Goal: Task Accomplishment & Management: Manage account settings

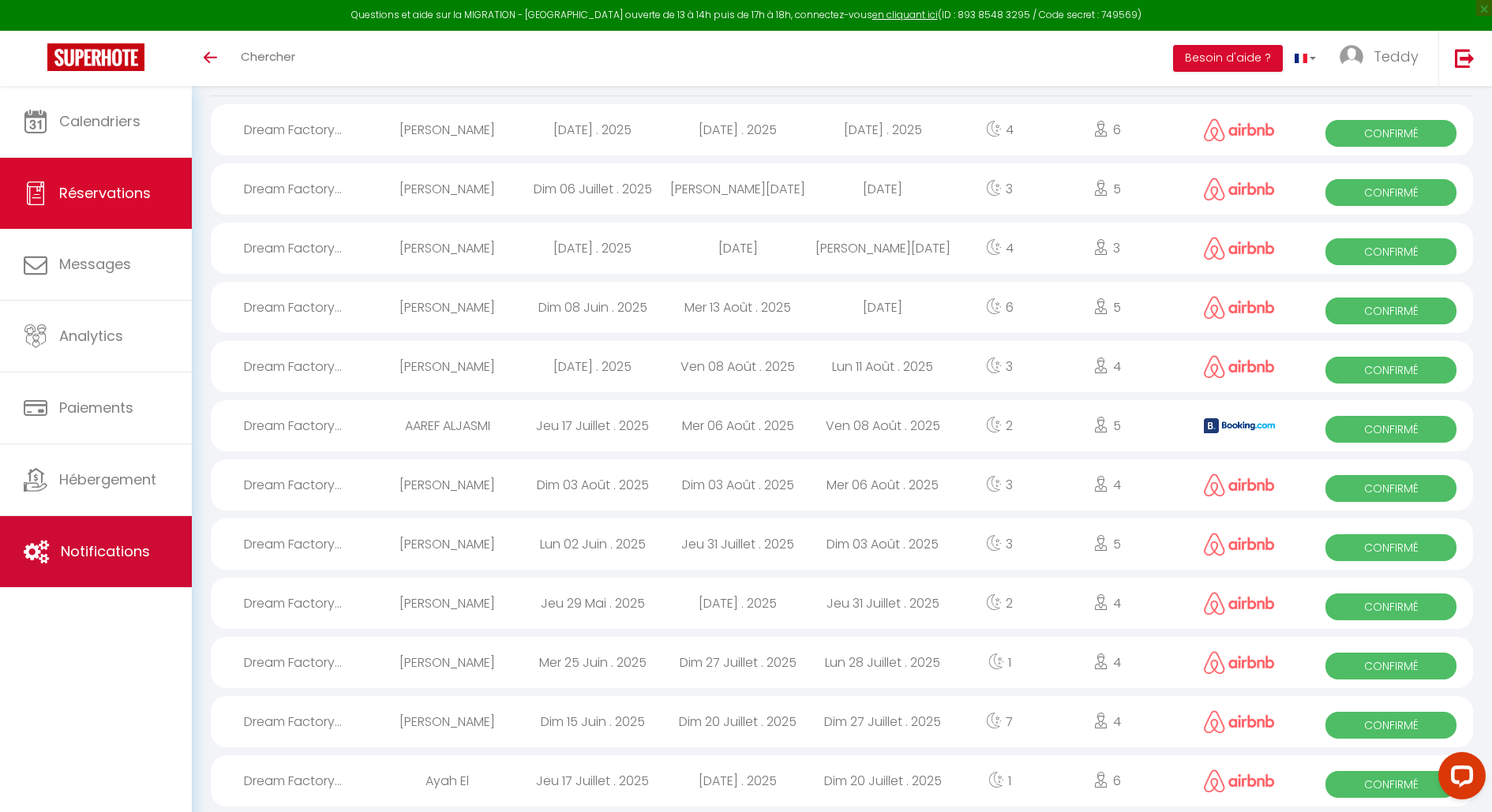
click at [124, 545] on span "Notifications" at bounding box center [106, 551] width 89 height 19
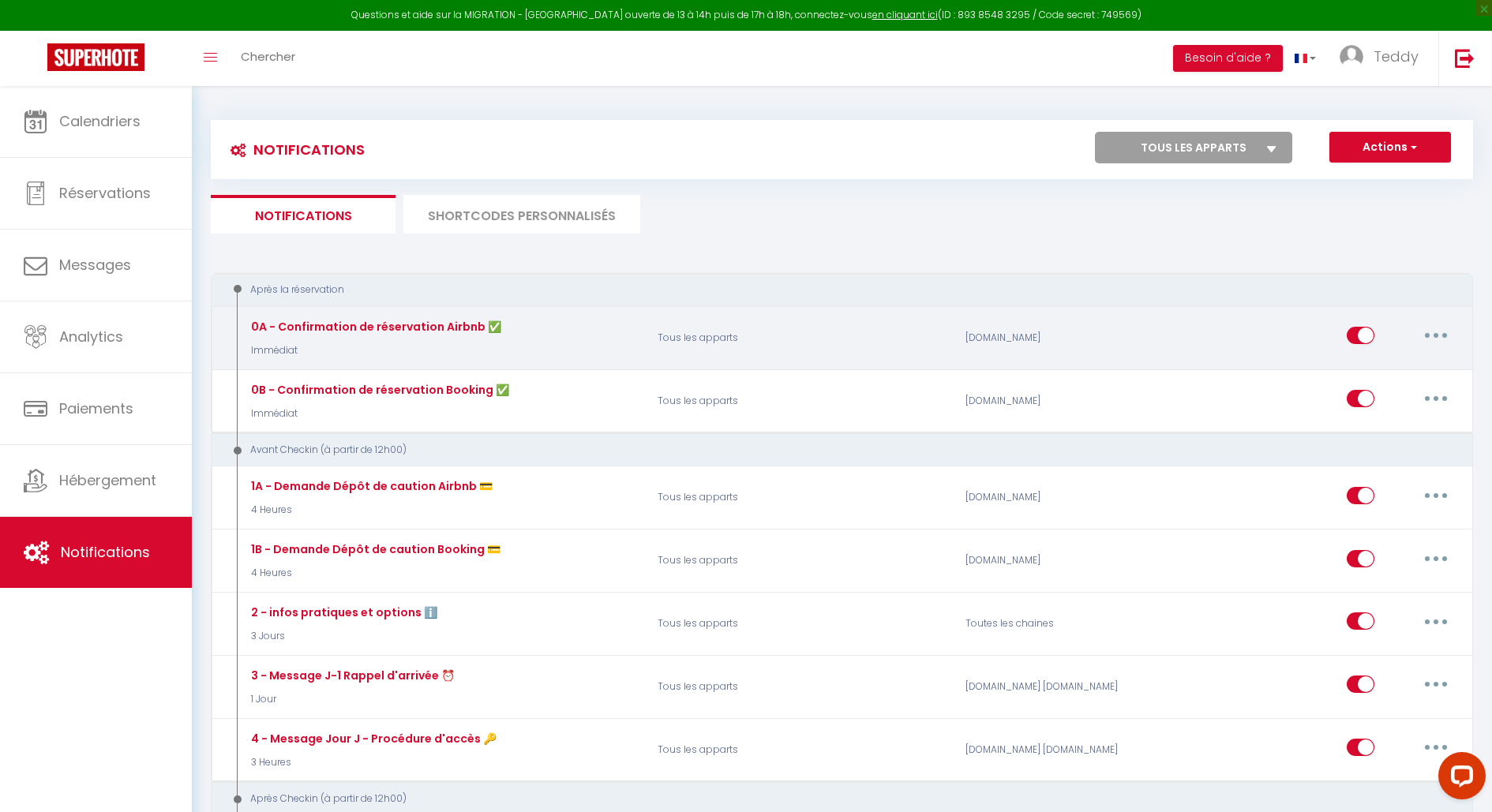
select select
checkbox input "false"
select select
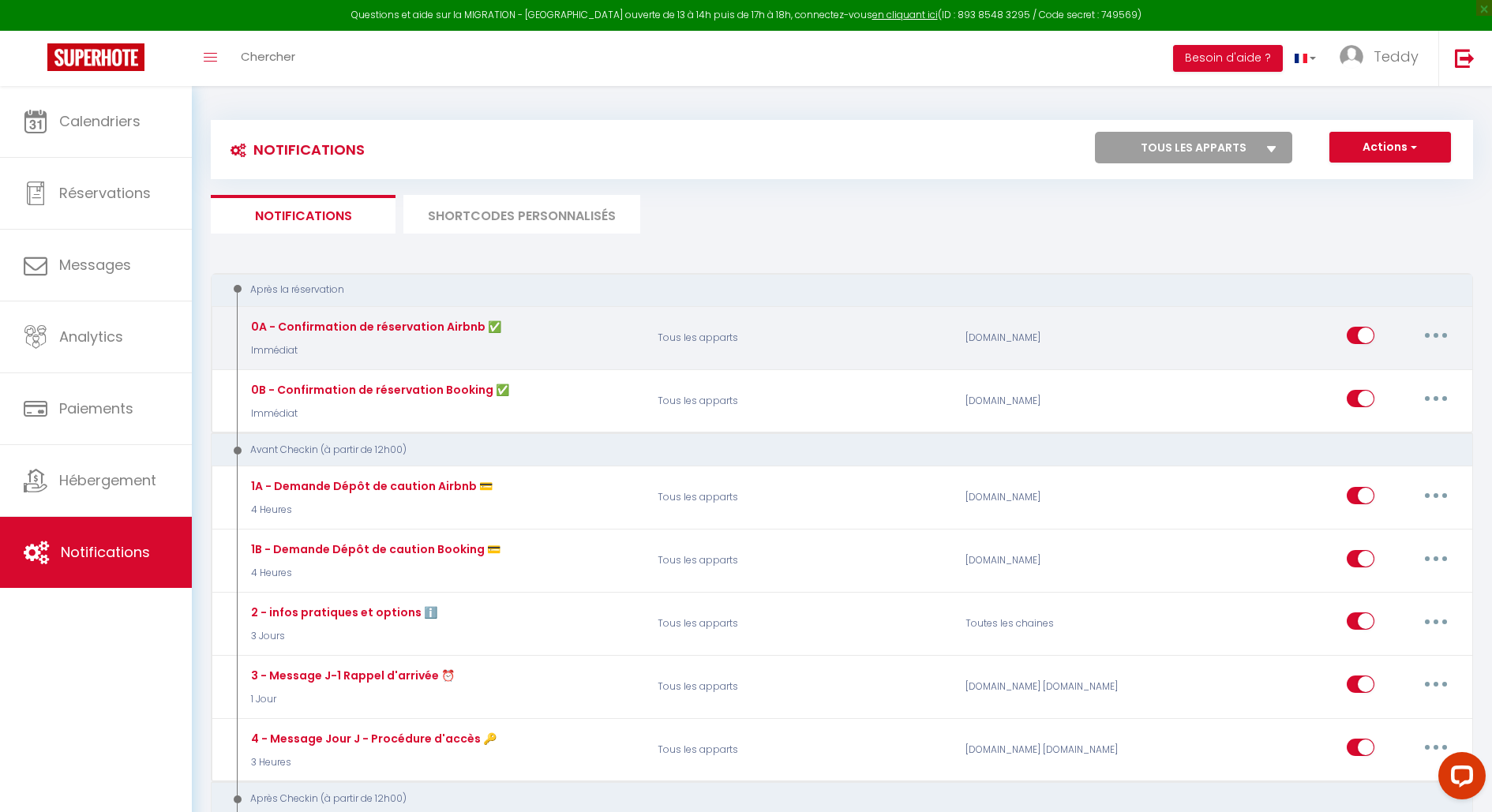
checkbox input "false"
click at [559, 342] on div "0A - Confirmation de réservation Airbnb ✅ Immédiat" at bounding box center [442, 337] width 411 height 46
click at [1446, 339] on button "button" at bounding box center [1436, 335] width 45 height 25
click at [1375, 365] on link "Editer" at bounding box center [1395, 372] width 117 height 27
type input "0A - Confirmation de réservation Airbnb ✅"
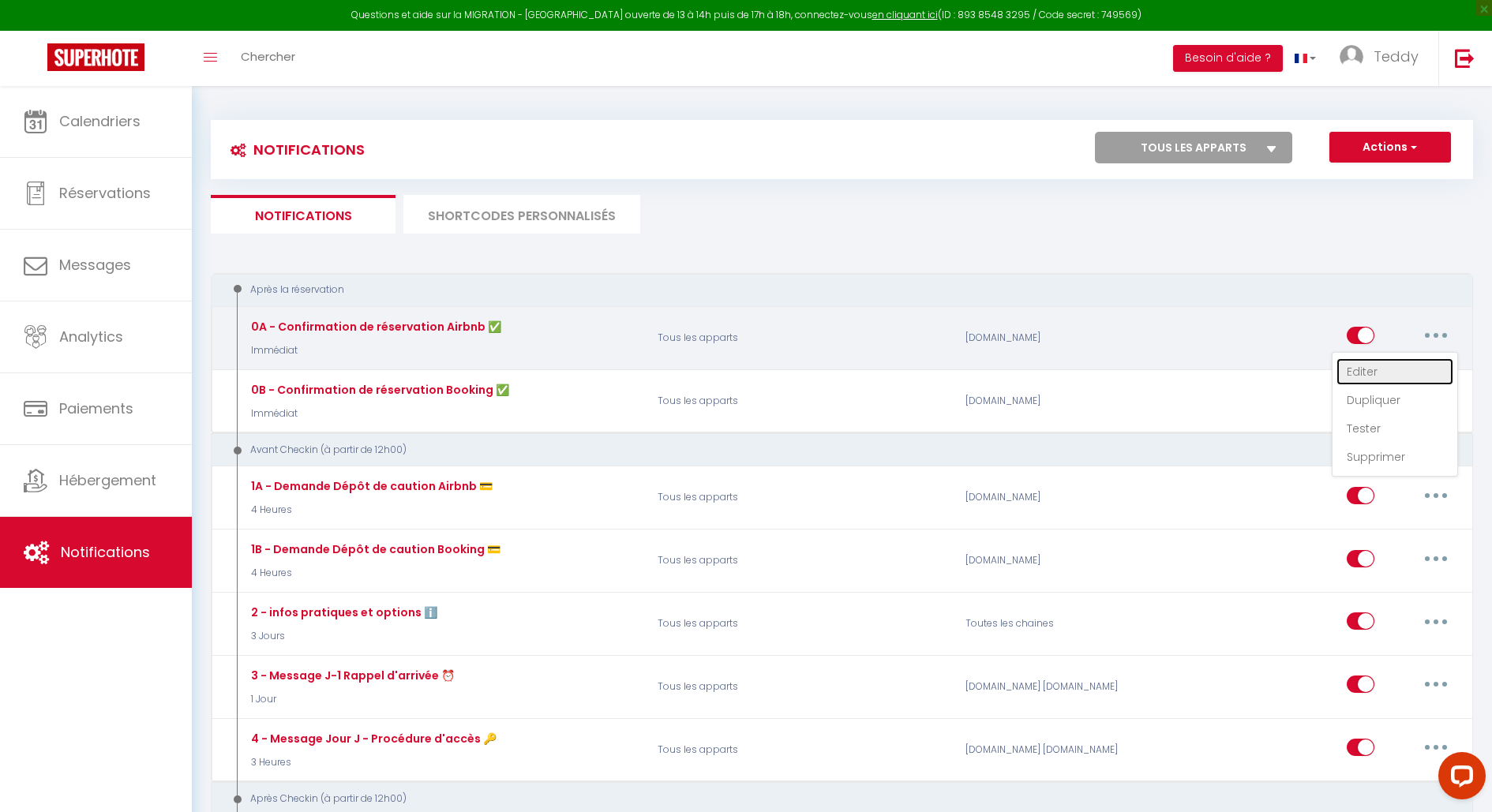
select select "Immédiat"
select select "if_booking_is_paid"
checkbox input "true"
checkbox input "false"
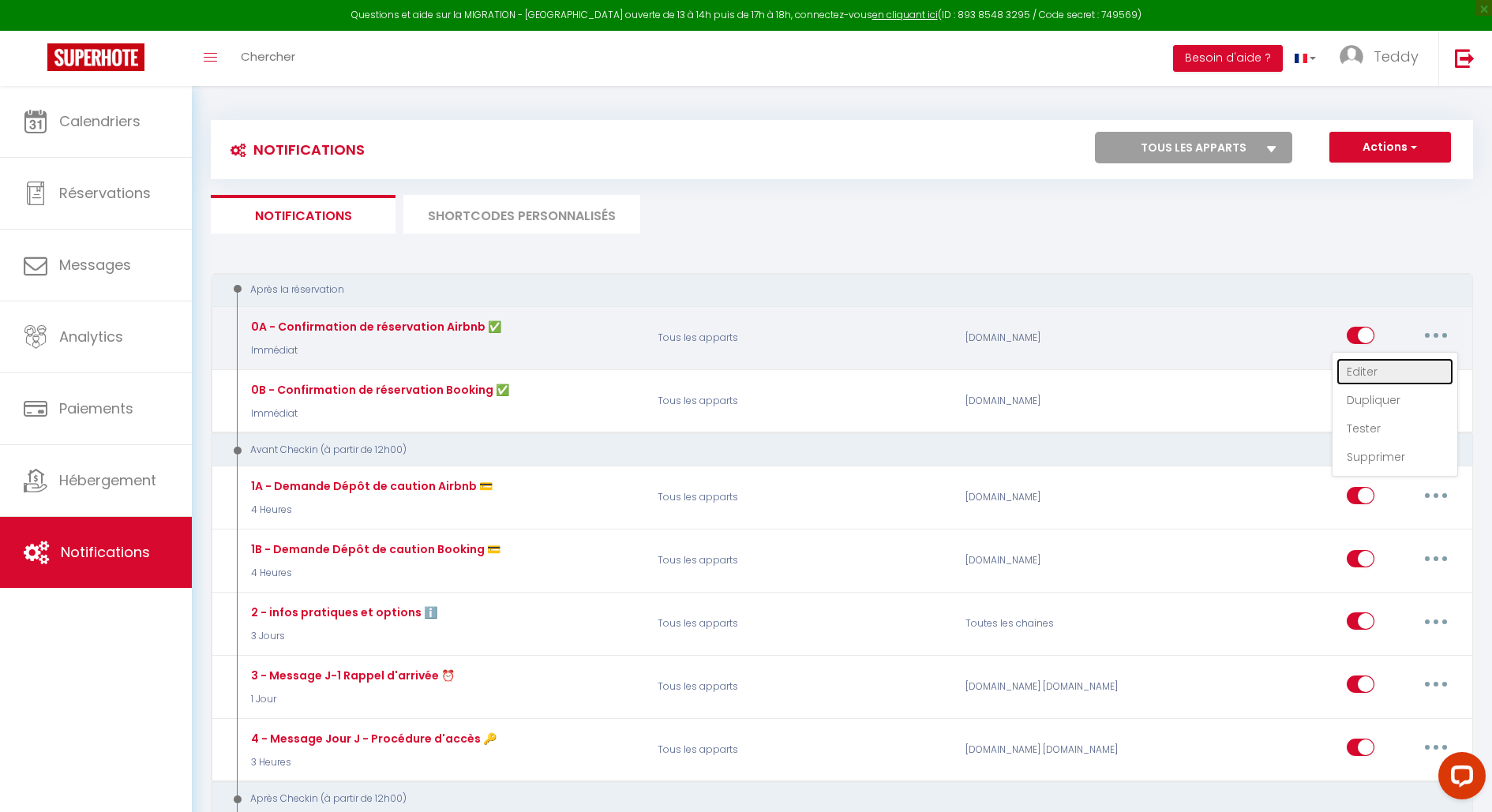
radio input "true"
type input "Confirmation de votre réservation - [BOOKING:ID] - [GUEST:FIRST_NAME] [GUEST:LA…"
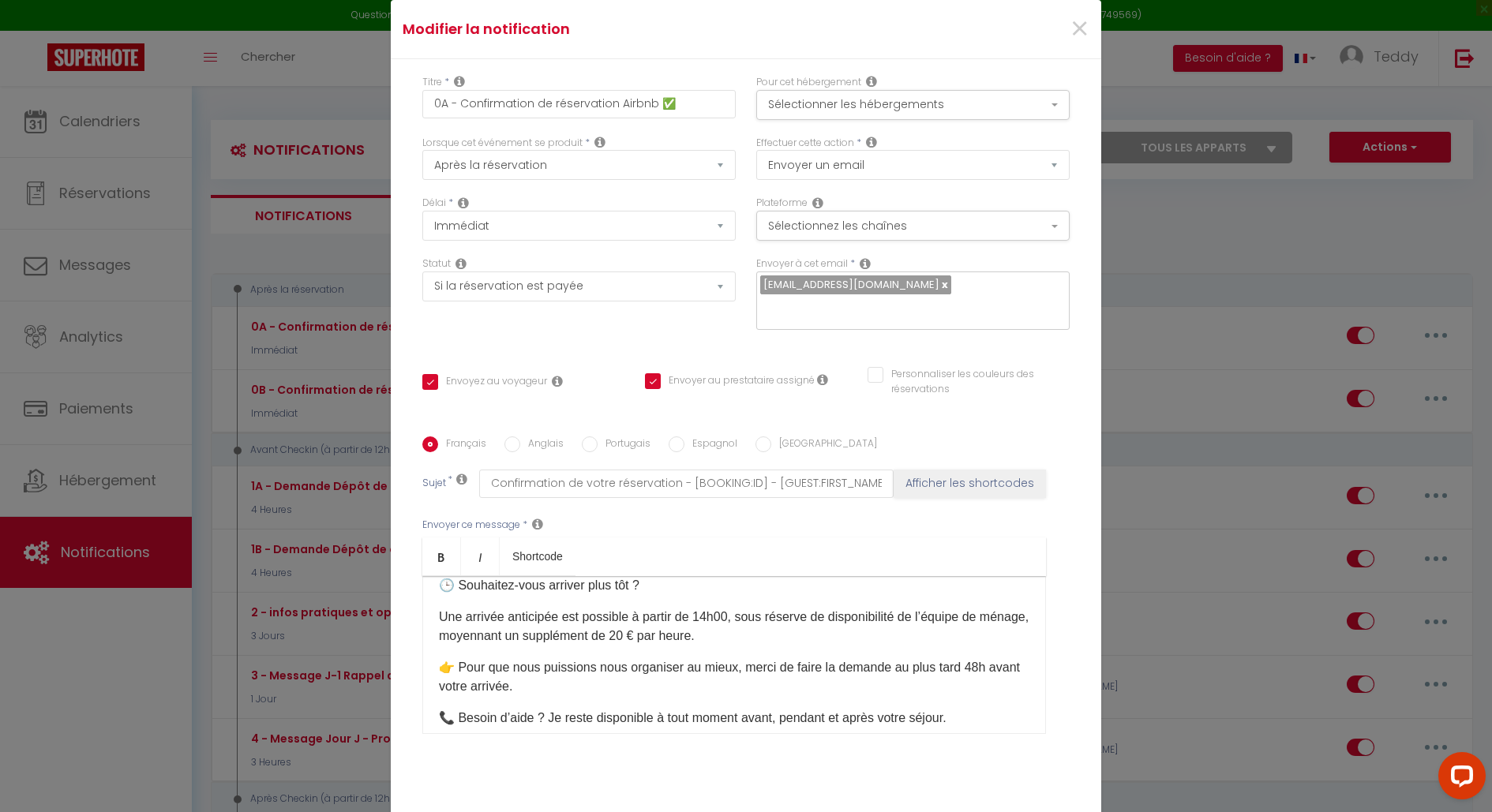
scroll to position [361, 0]
click at [669, 632] on p "Une arrivée anticipée est possible à partir de 14h00, sous réserve de disponibi…" at bounding box center [734, 628] width 591 height 38
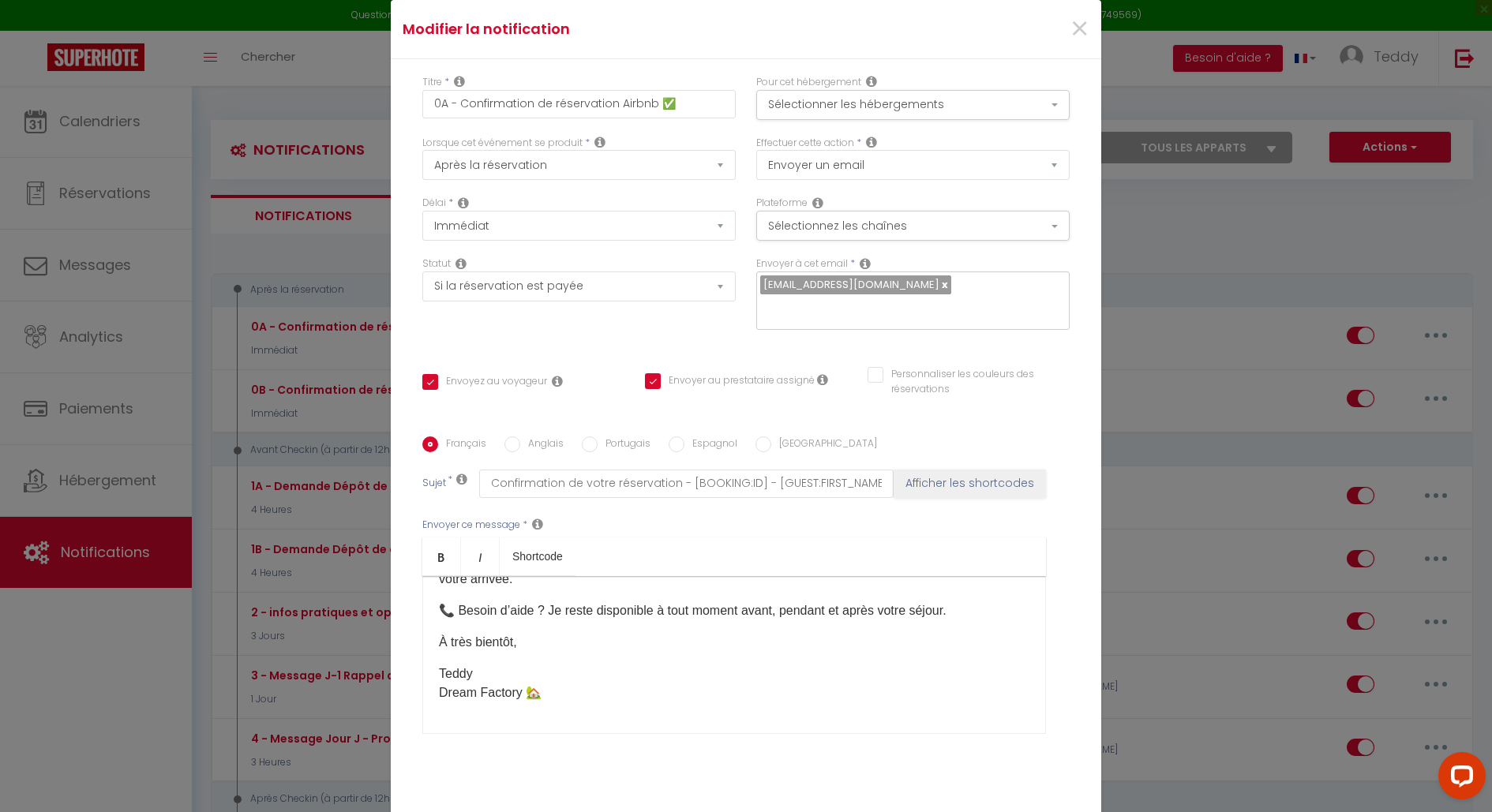
scroll to position [89, 0]
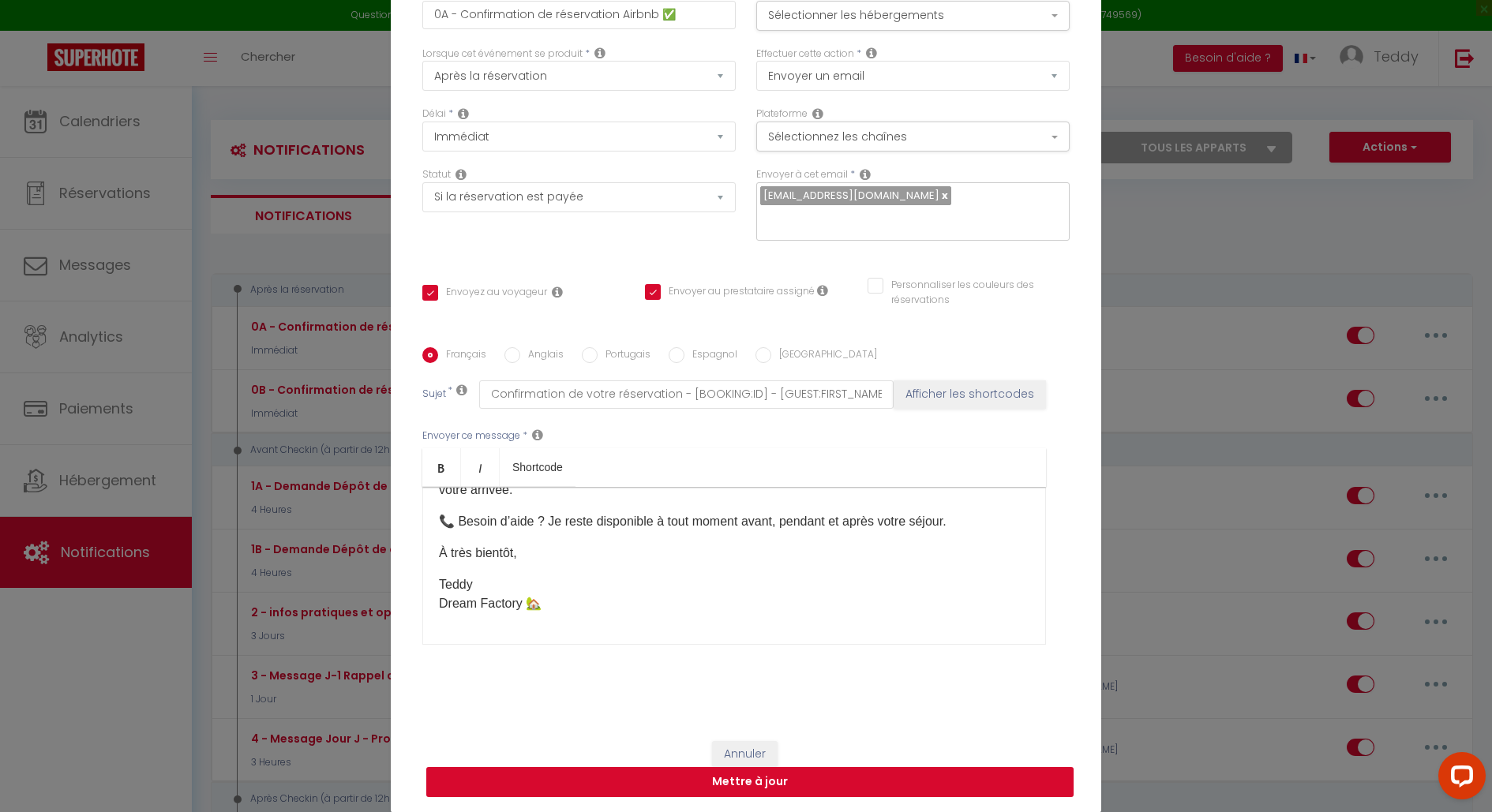
click at [839, 778] on button "Mettre à jour" at bounding box center [750, 782] width 647 height 30
checkbox input "true"
checkbox input "false"
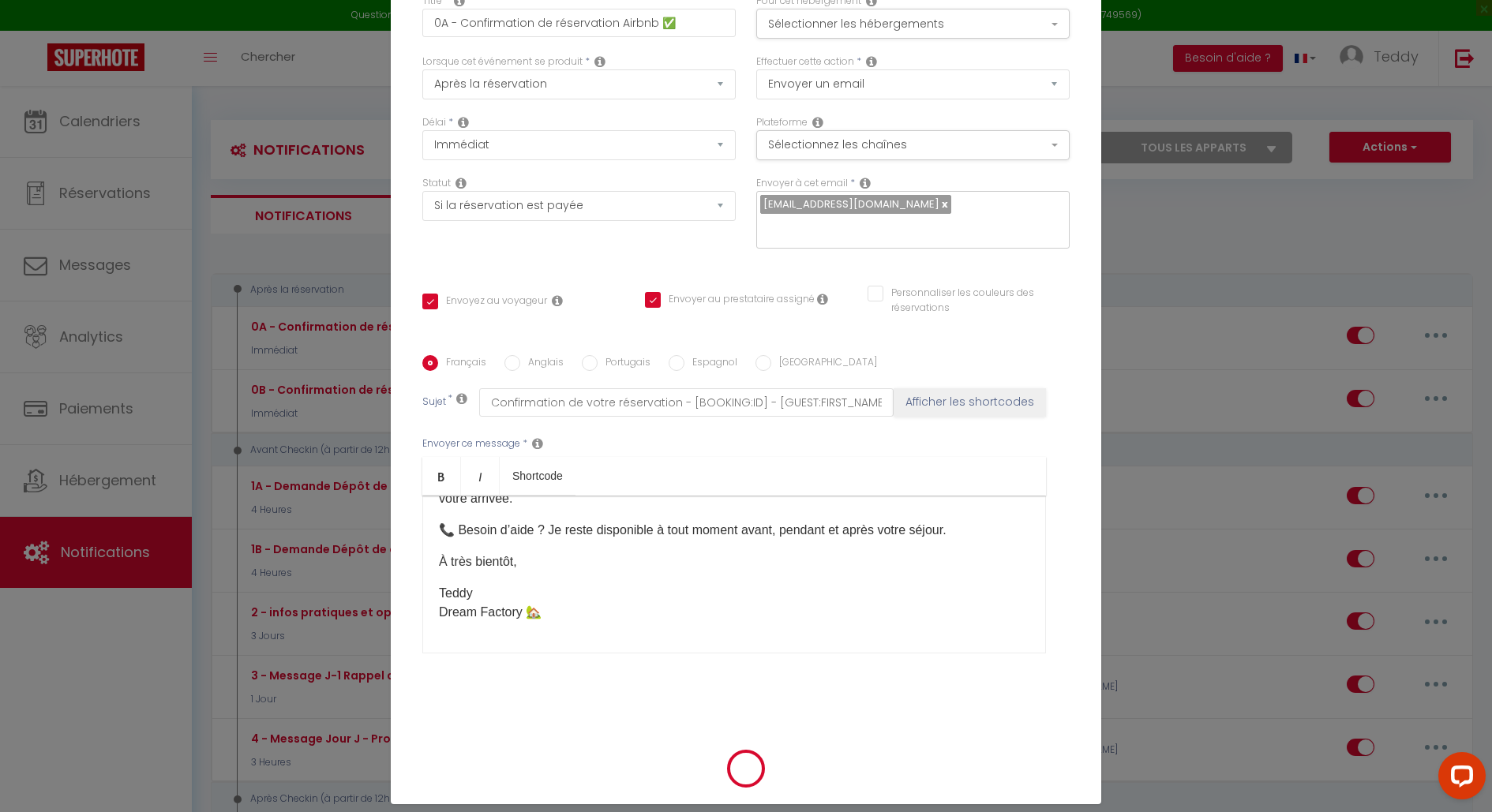
select select
checkbox input "false"
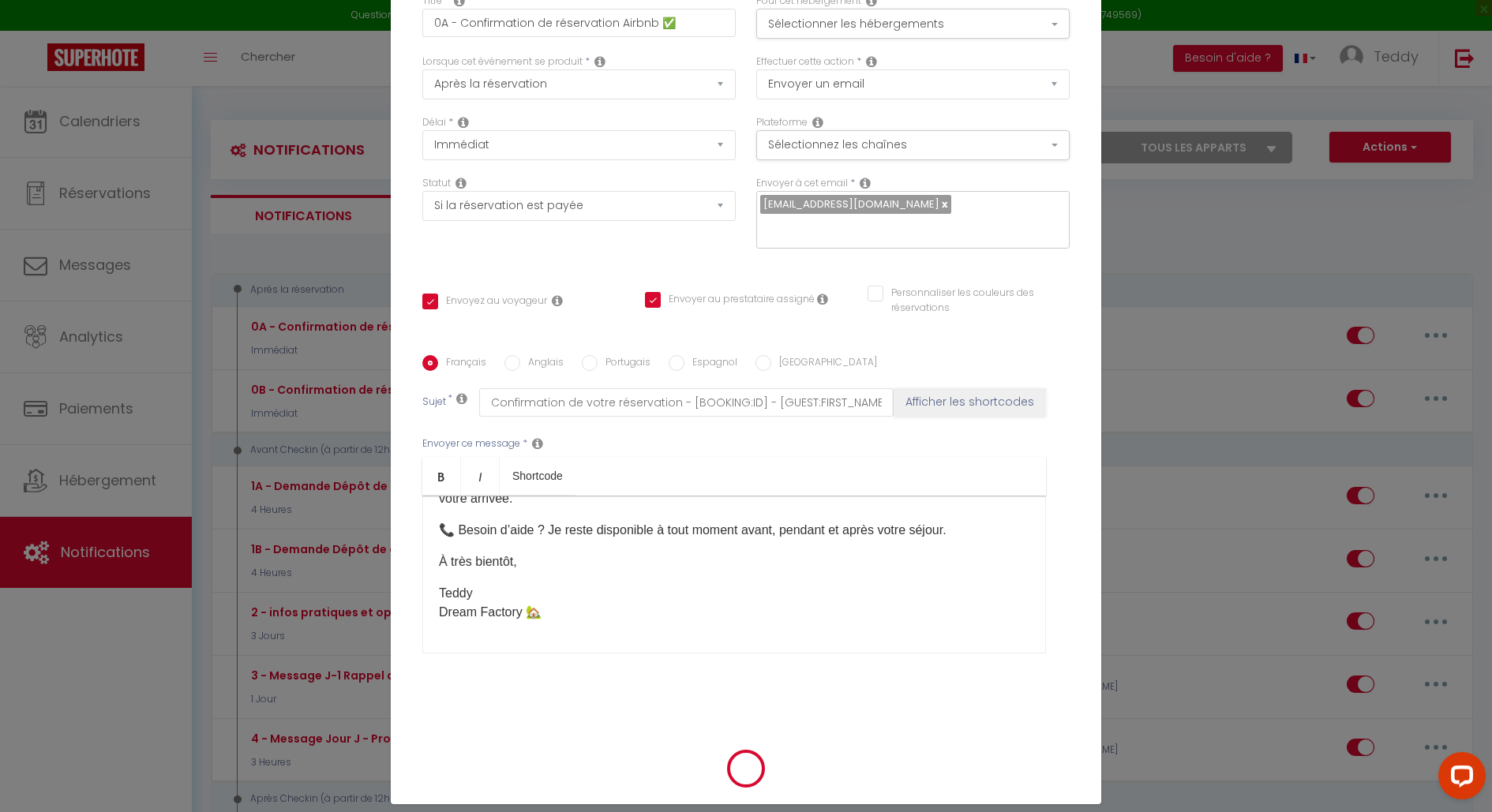
radio input "false"
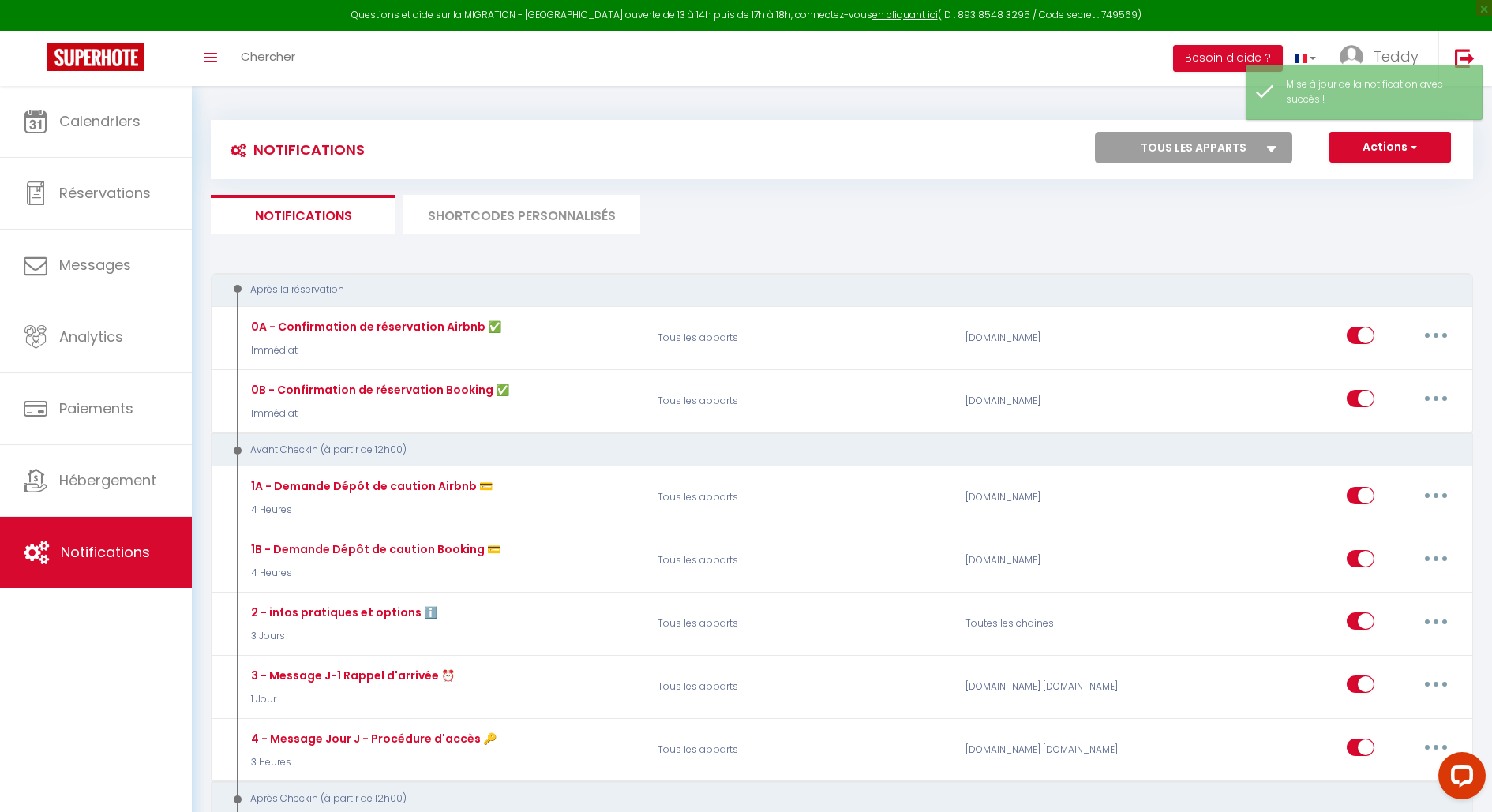
select select
checkbox input "false"
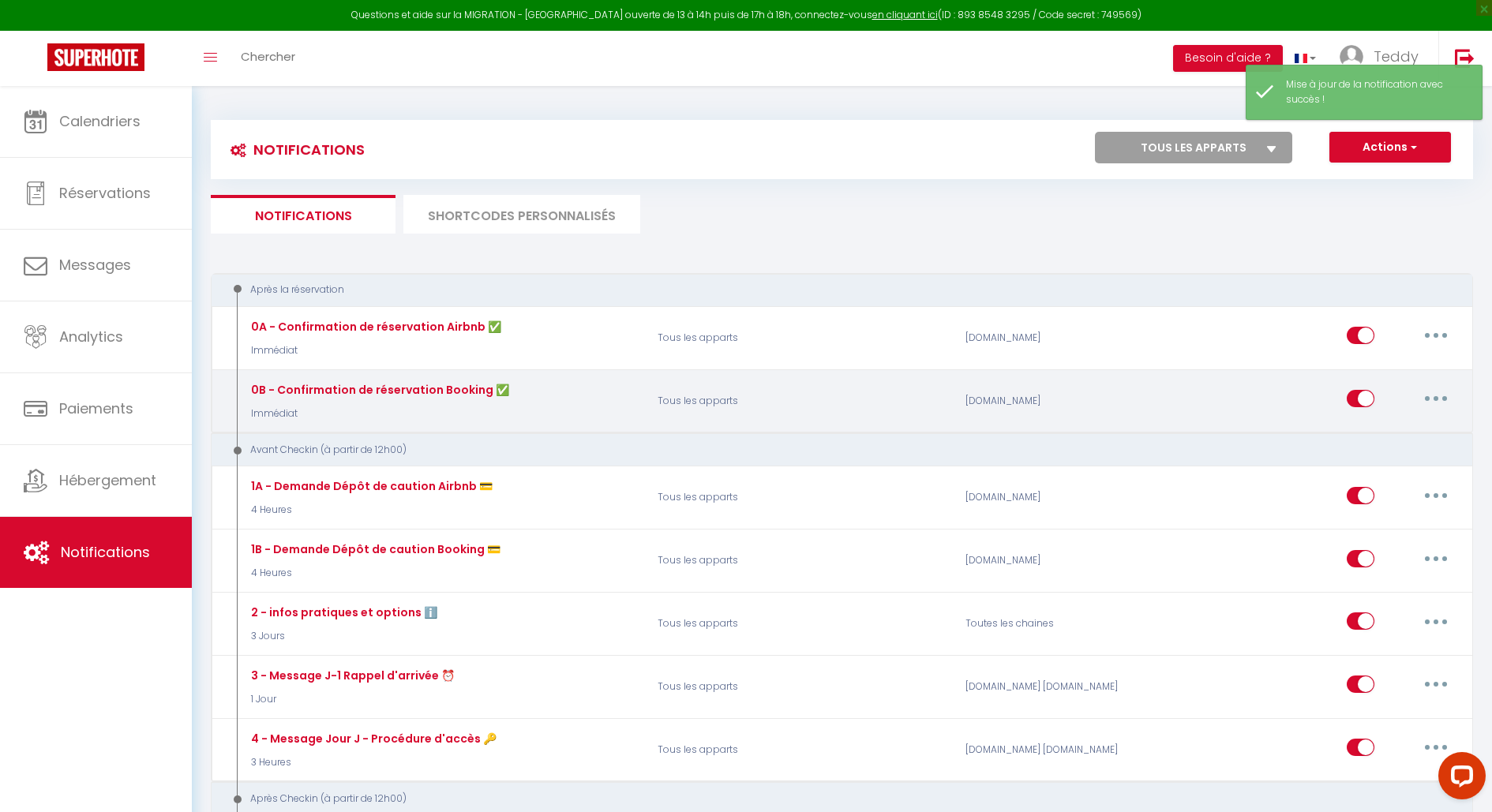
click at [1442, 394] on button "button" at bounding box center [1436, 398] width 45 height 25
click at [1389, 432] on link "Editer" at bounding box center [1395, 435] width 117 height 27
type input "0B - Confirmation de réservation Booking ✅"
select select "Immédiat"
select select "if_booking_is_paid"
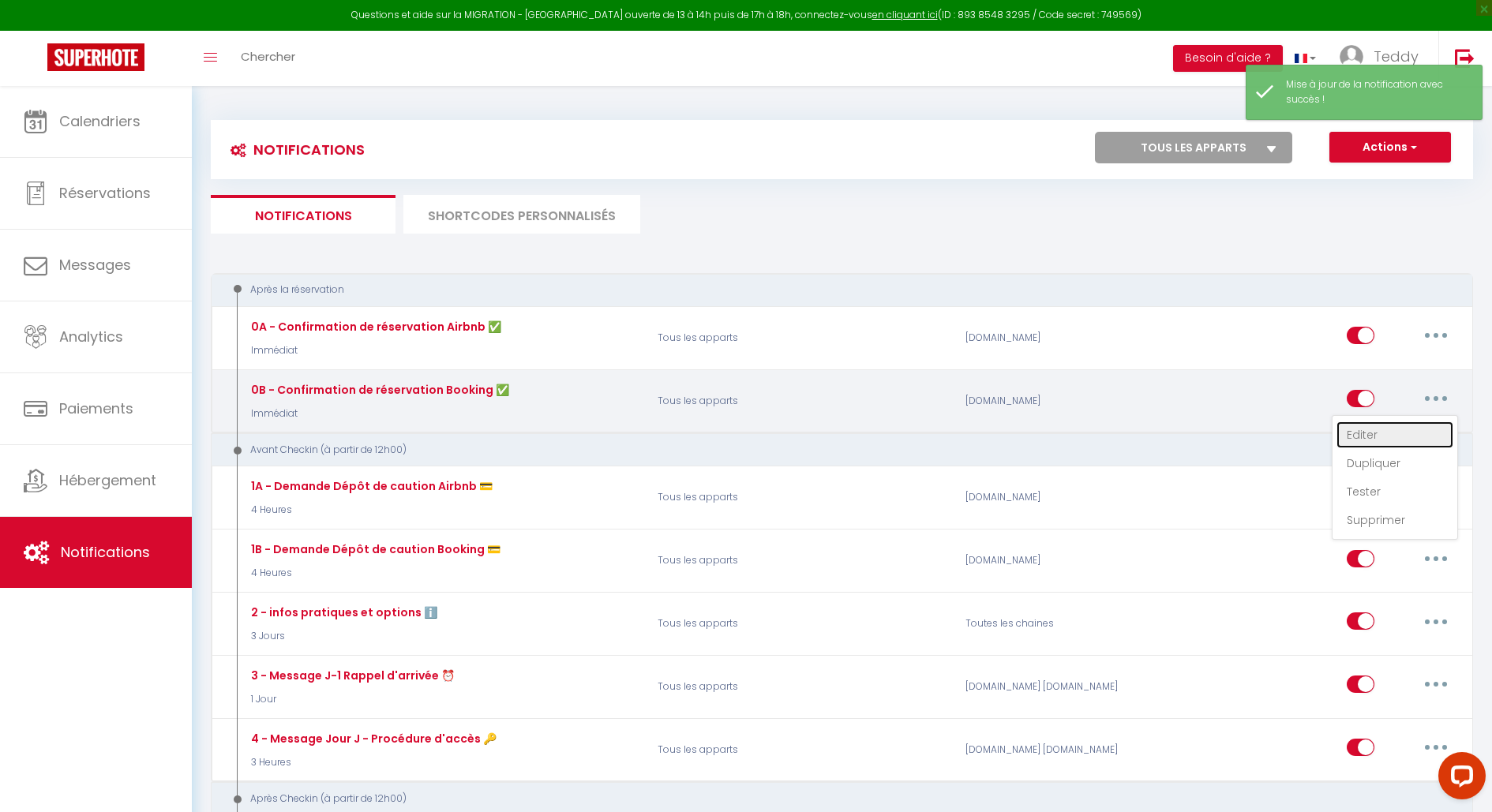
checkbox input "true"
checkbox input "false"
radio input "true"
type input "Confirmation de votre réservation - [BOOKING:ID] - [GUEST:FIRST_NAME] [GUEST:LA…"
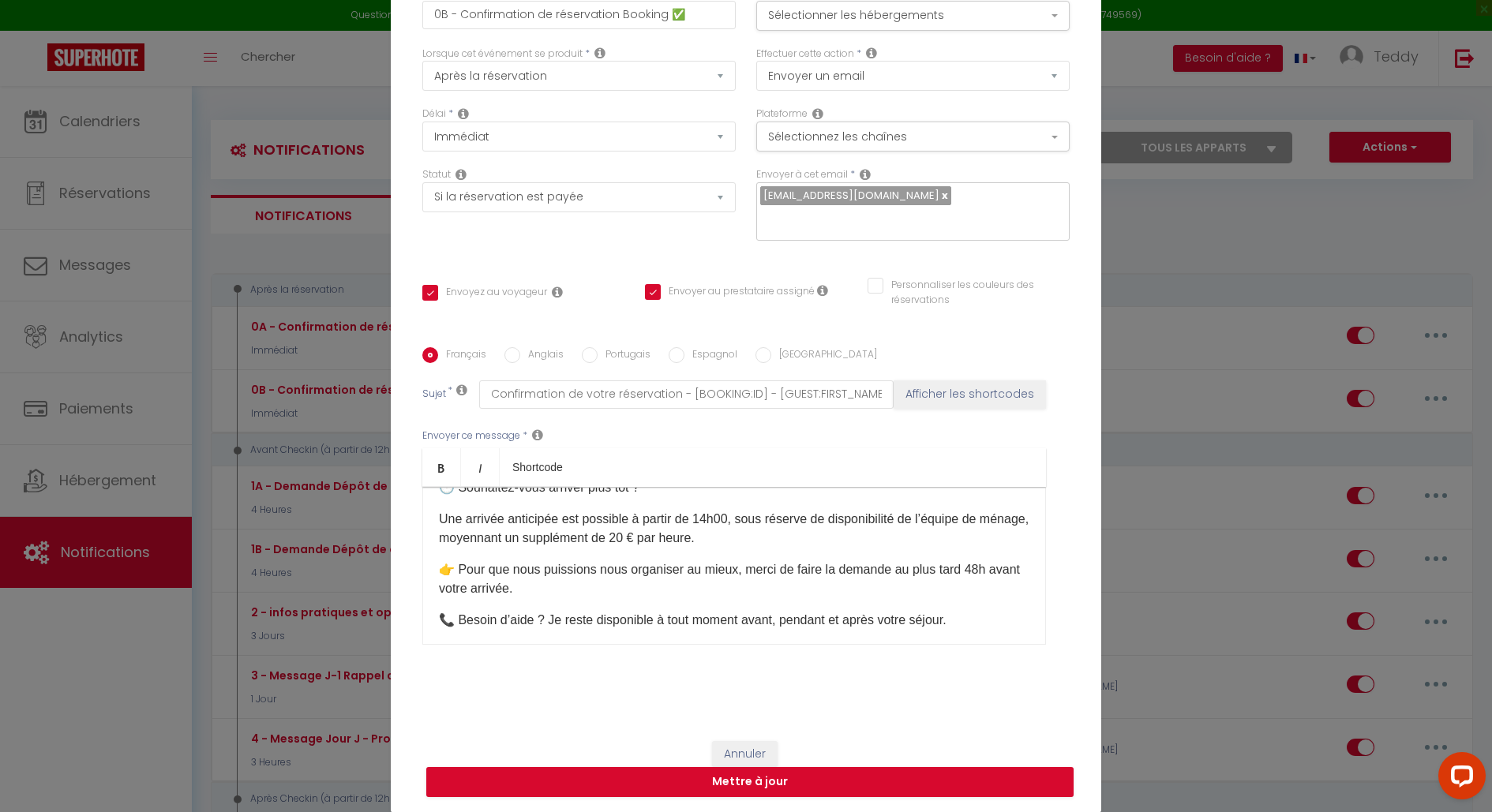
scroll to position [392, 0]
click at [670, 535] on p "Une arrivée anticipée est possible à partir de 14h00, sous réserve de disponibi…" at bounding box center [734, 527] width 591 height 38
click at [772, 778] on button "Mettre à jour" at bounding box center [750, 782] width 647 height 30
checkbox input "true"
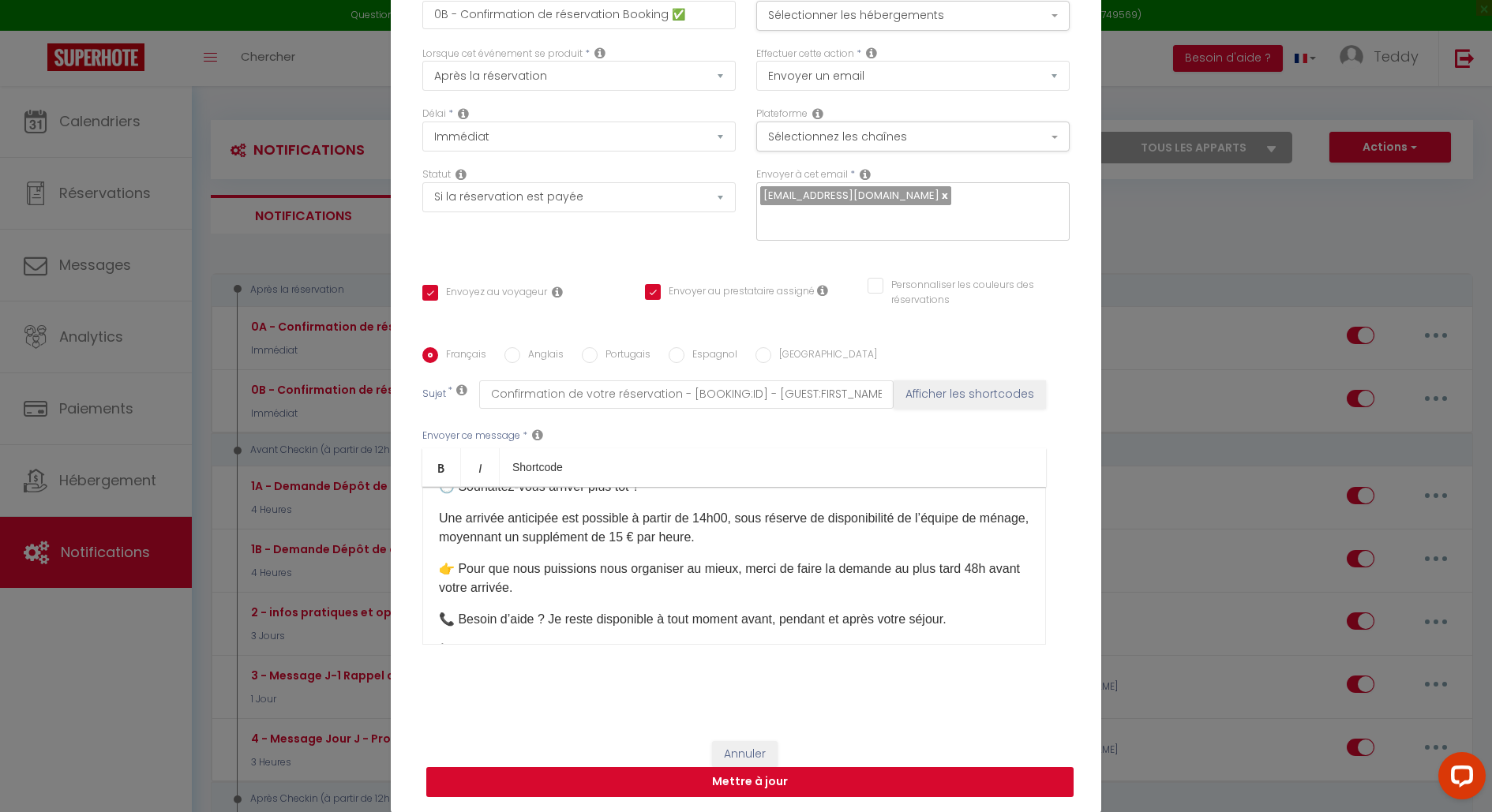
checkbox input "true"
checkbox input "false"
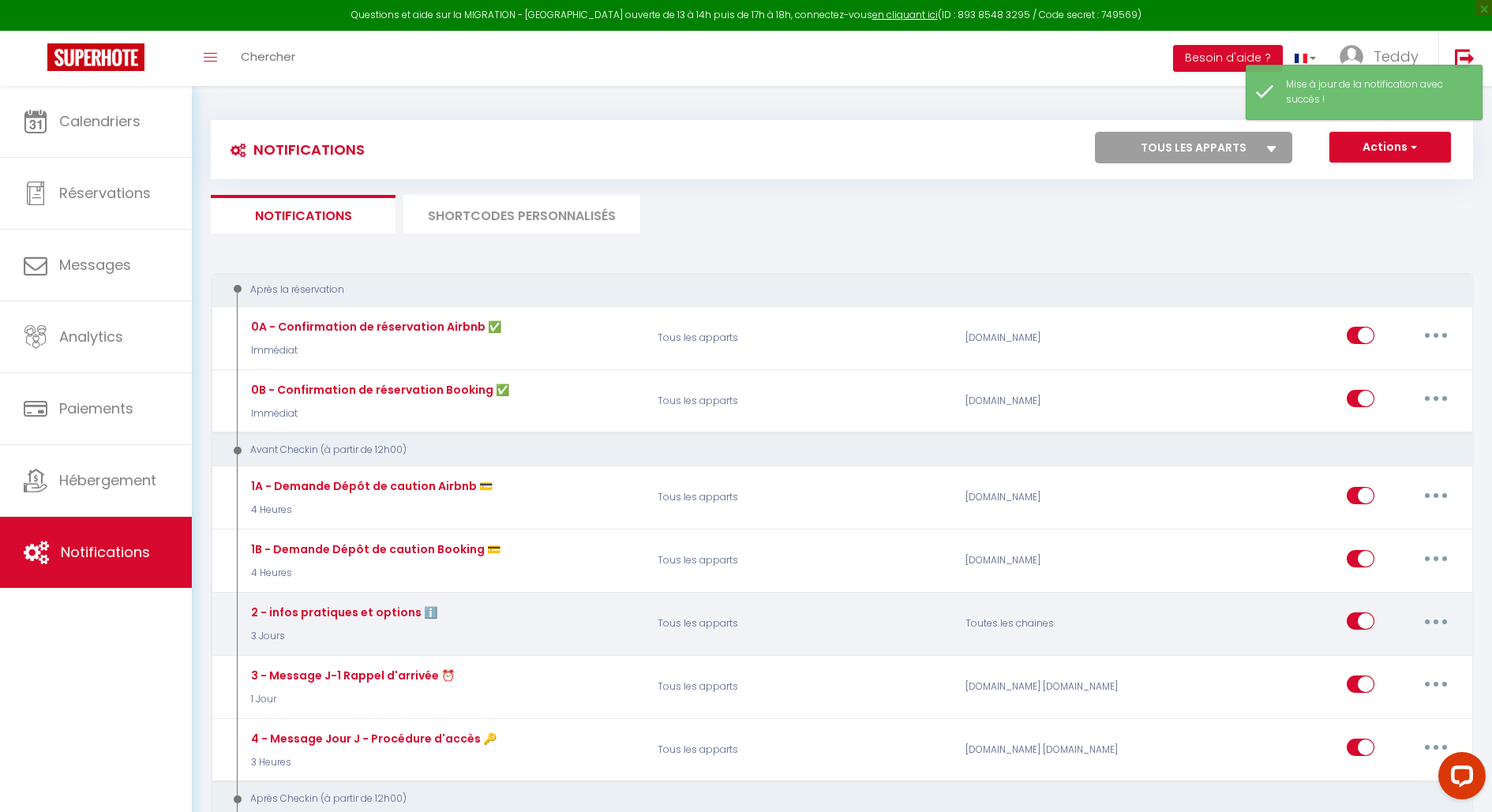
click at [1448, 622] on button "button" at bounding box center [1436, 622] width 45 height 25
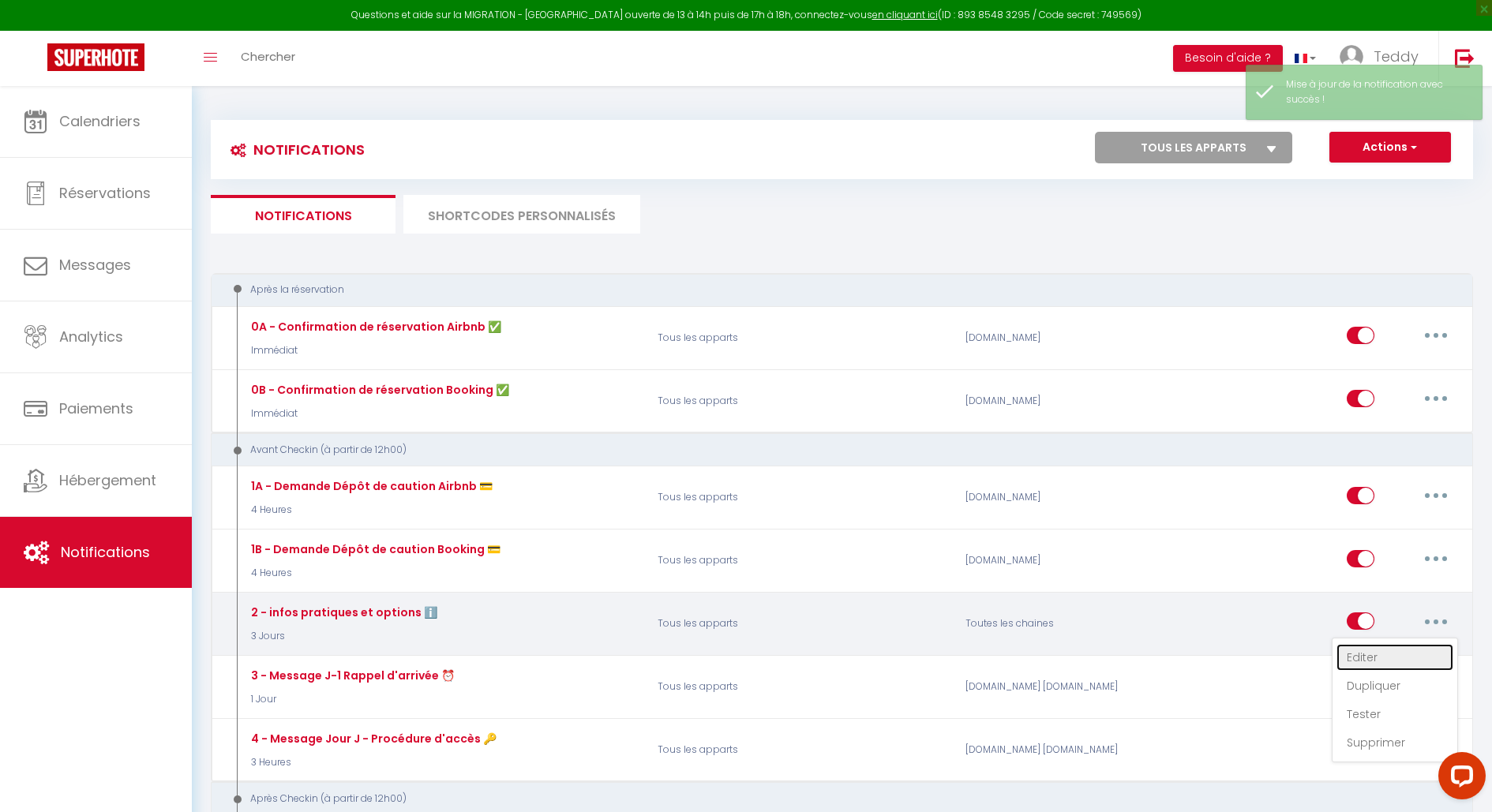
click at [1367, 658] on link "Editer" at bounding box center [1395, 658] width 117 height 27
type input "2 - infos pratiques et options ℹ️"
select select "3 Jours"
select select "if_booking_is_paid"
checkbox input "true"
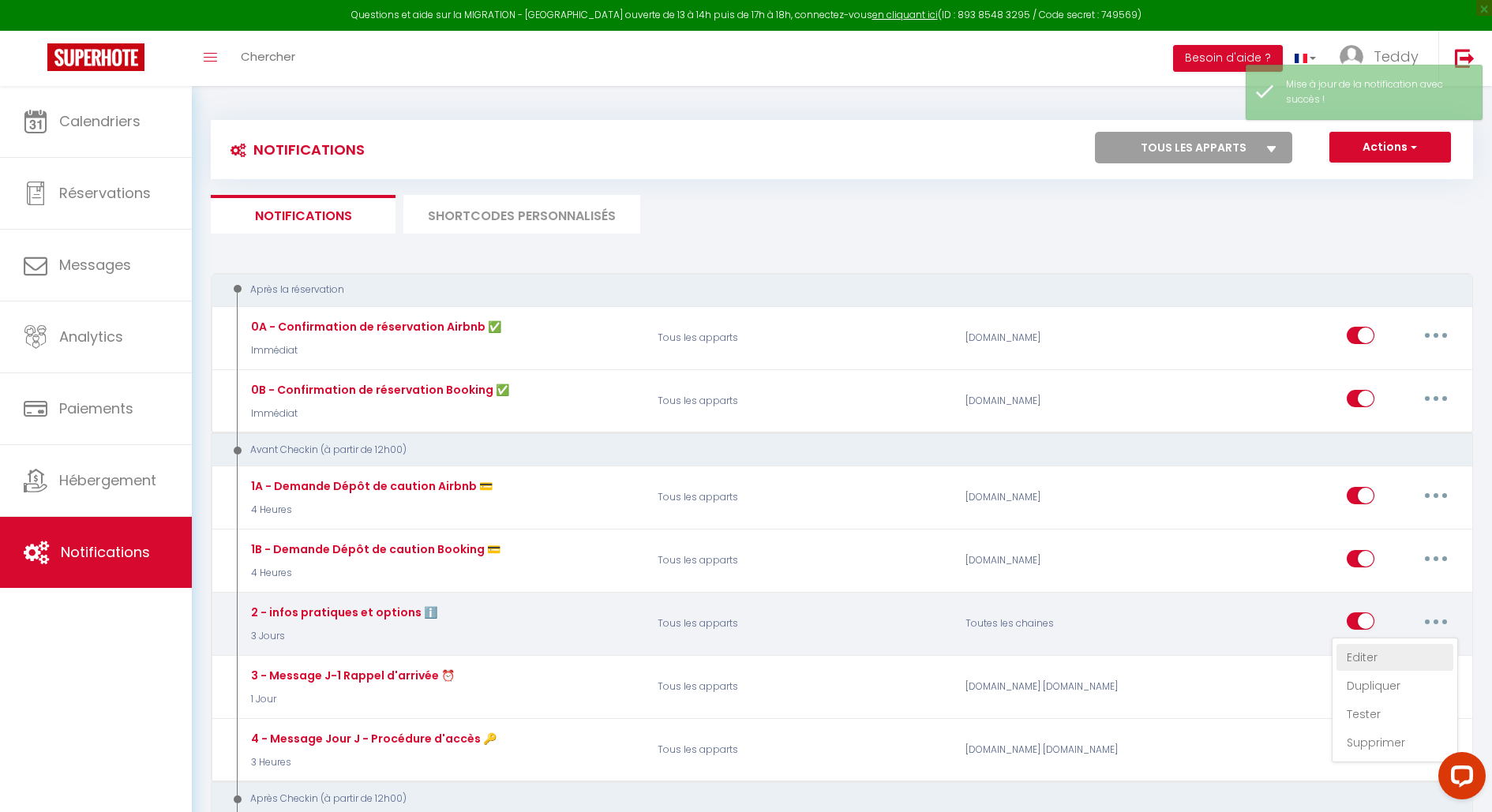
checkbox input "false"
radio input "true"
type input "🏡 Votre arrivée au Dream Factory approche – infos pratiques et options ✨"
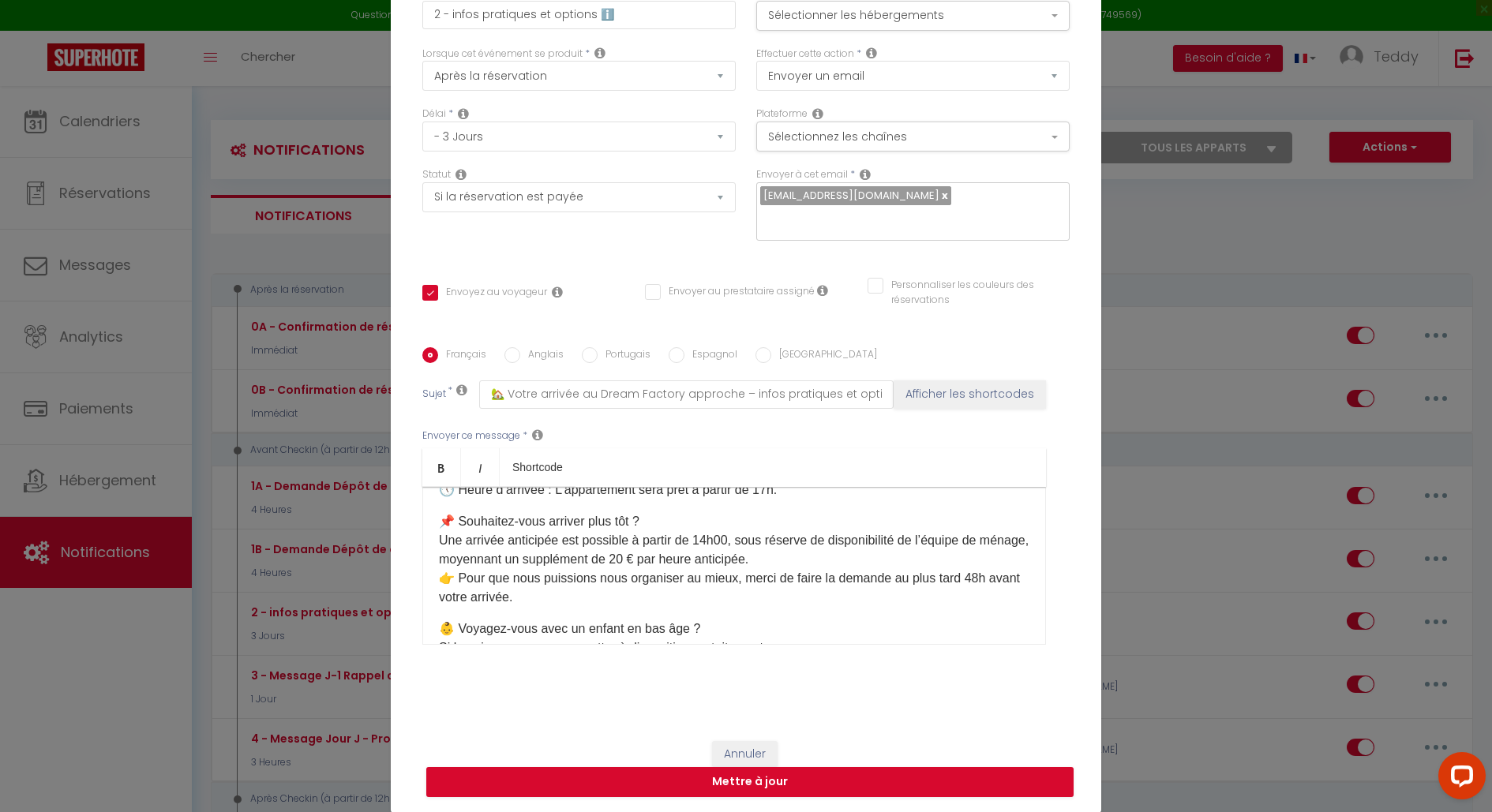
scroll to position [61, 0]
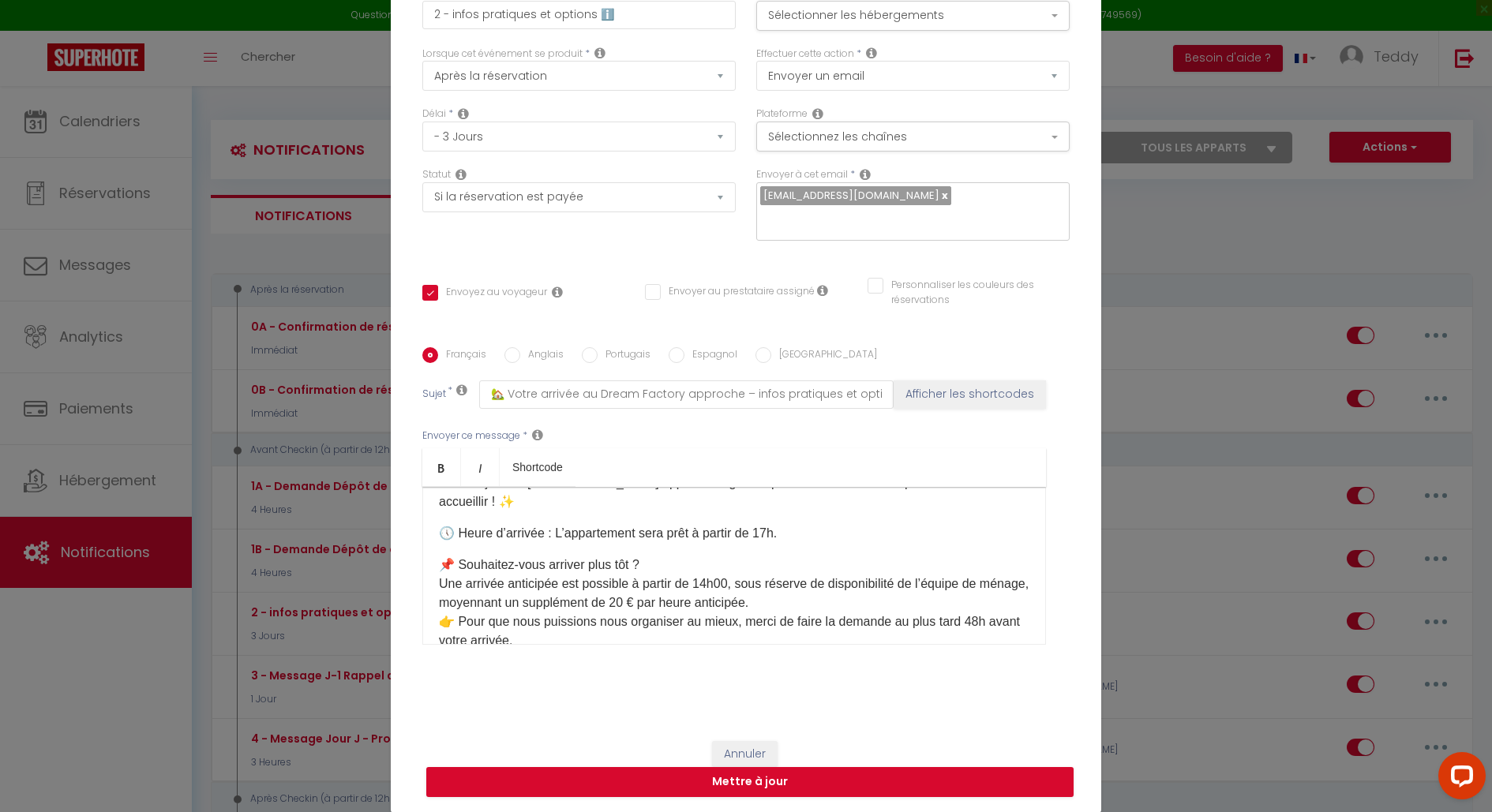
click at [672, 580] on p "📌 Souhaitez-vous arriver plus tôt ? Une arrivée anticipée est possible à partir…" at bounding box center [734, 603] width 591 height 95
click at [670, 587] on p "📌 Souhaitez-vous arriver plus tôt ? Une arrivée anticipée est possible à partir…" at bounding box center [734, 603] width 591 height 95
click at [649, 780] on button "Mettre à jour" at bounding box center [750, 782] width 647 height 30
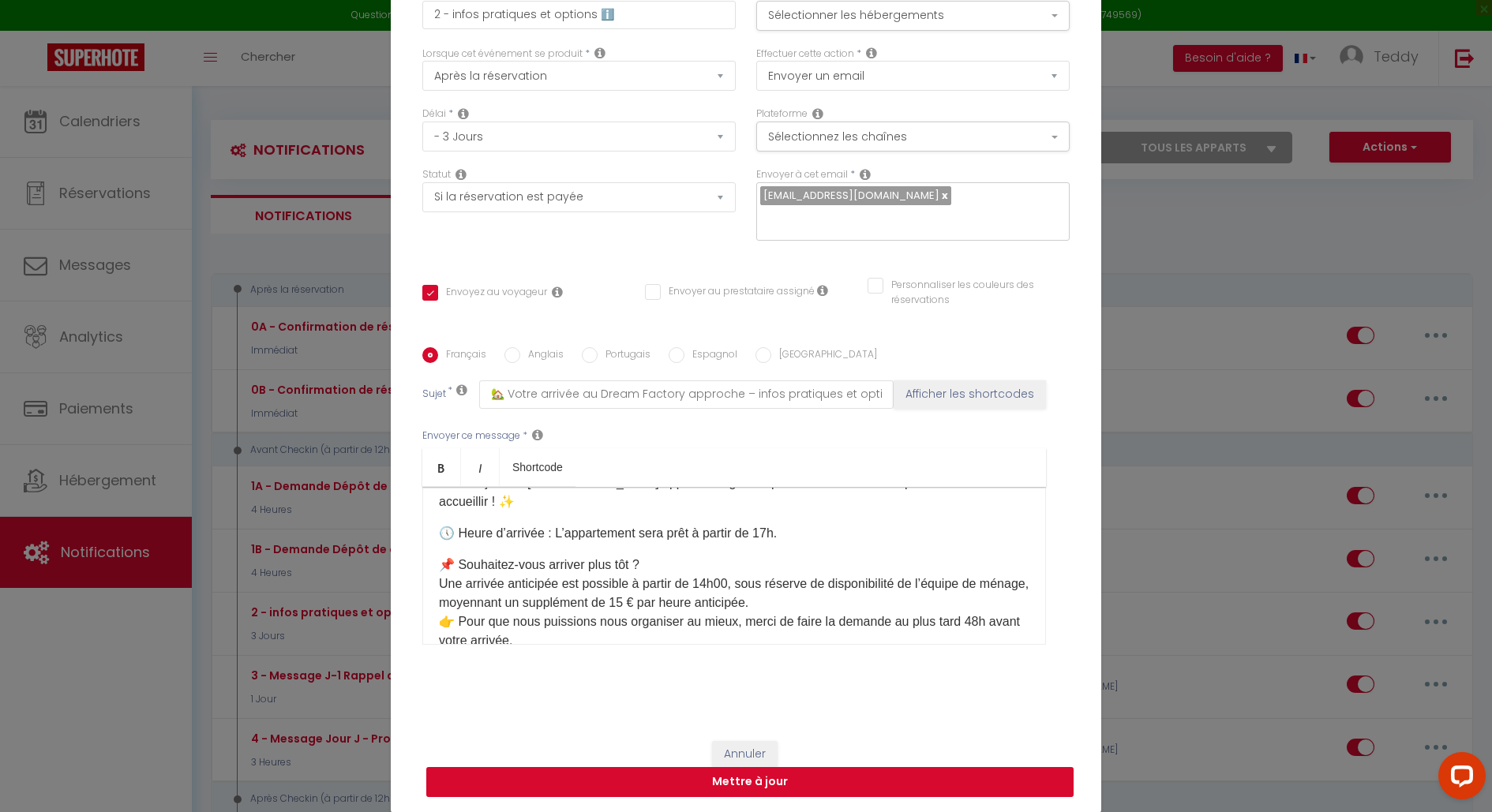
checkbox input "true"
checkbox input "false"
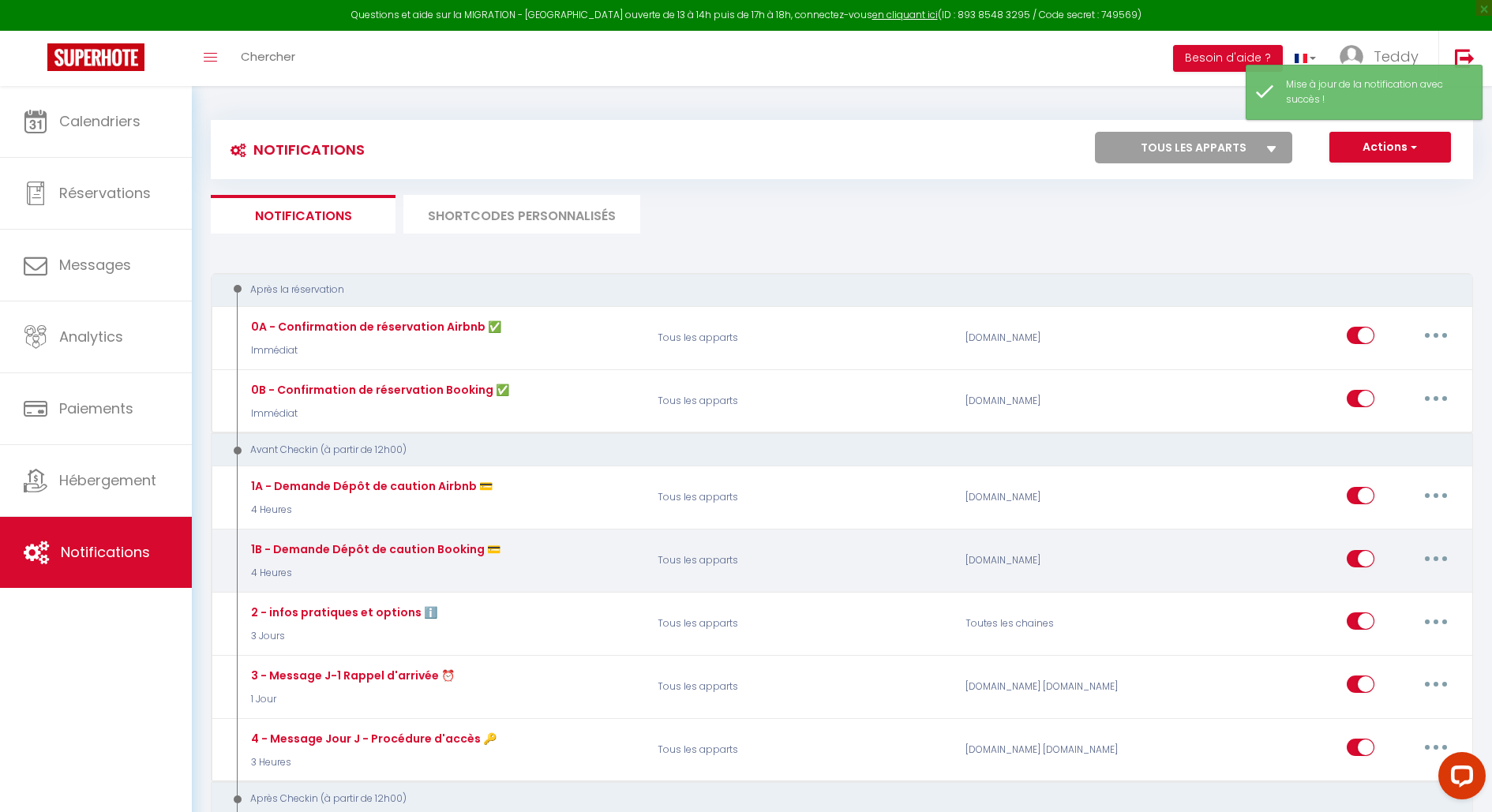
click at [1441, 554] on button "button" at bounding box center [1436, 558] width 45 height 25
click at [1378, 588] on link "Editer" at bounding box center [1395, 594] width 117 height 27
type input "1B - Demande Dépôt de caution Booking 💳"
select select "4 Heures"
select select "if_booking_is_paid"
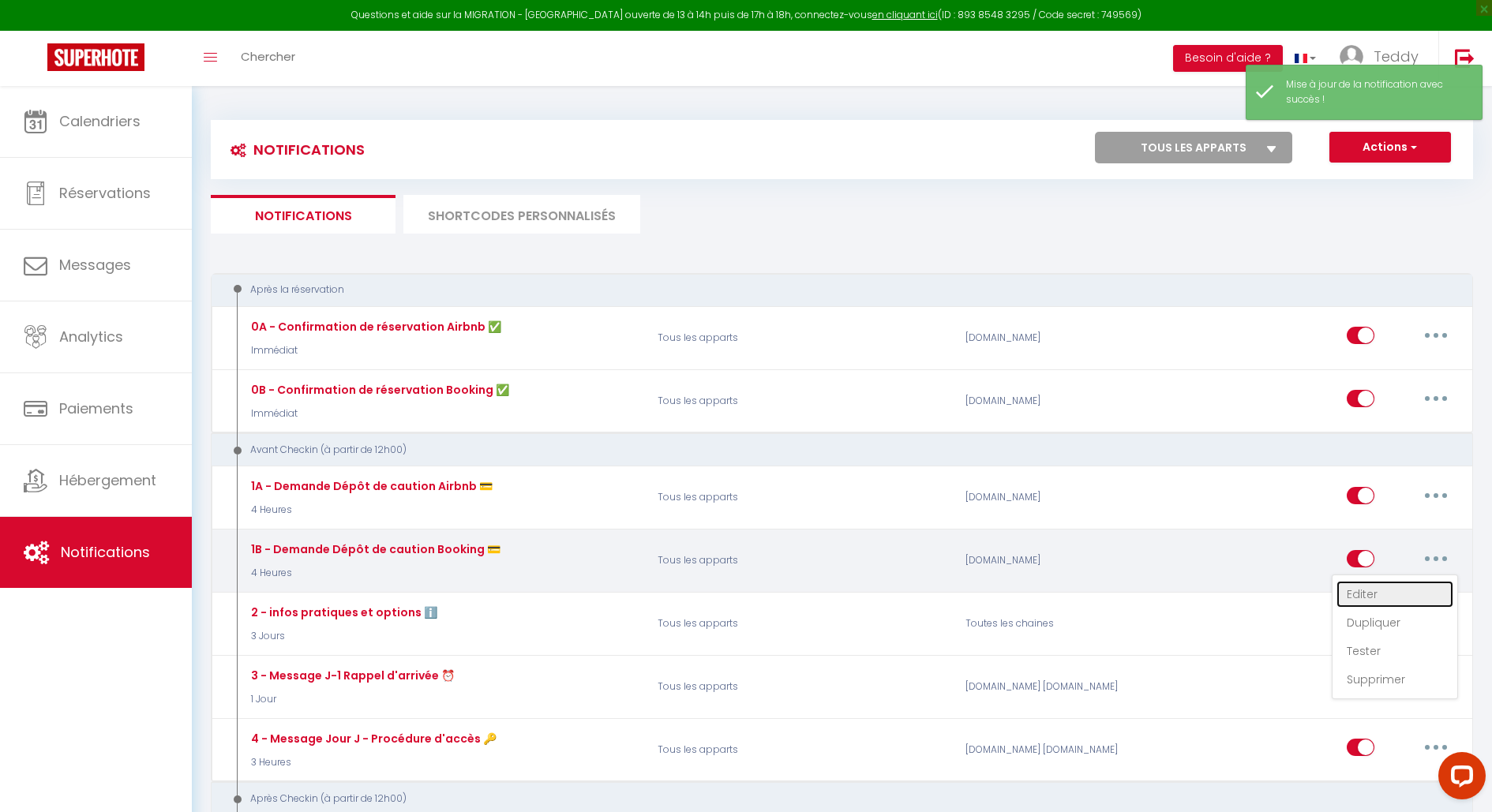
checkbox input "true"
checkbox input "false"
radio input "true"
type input "Validation obligatoire de votre caution – [RENTAL:NAME]"
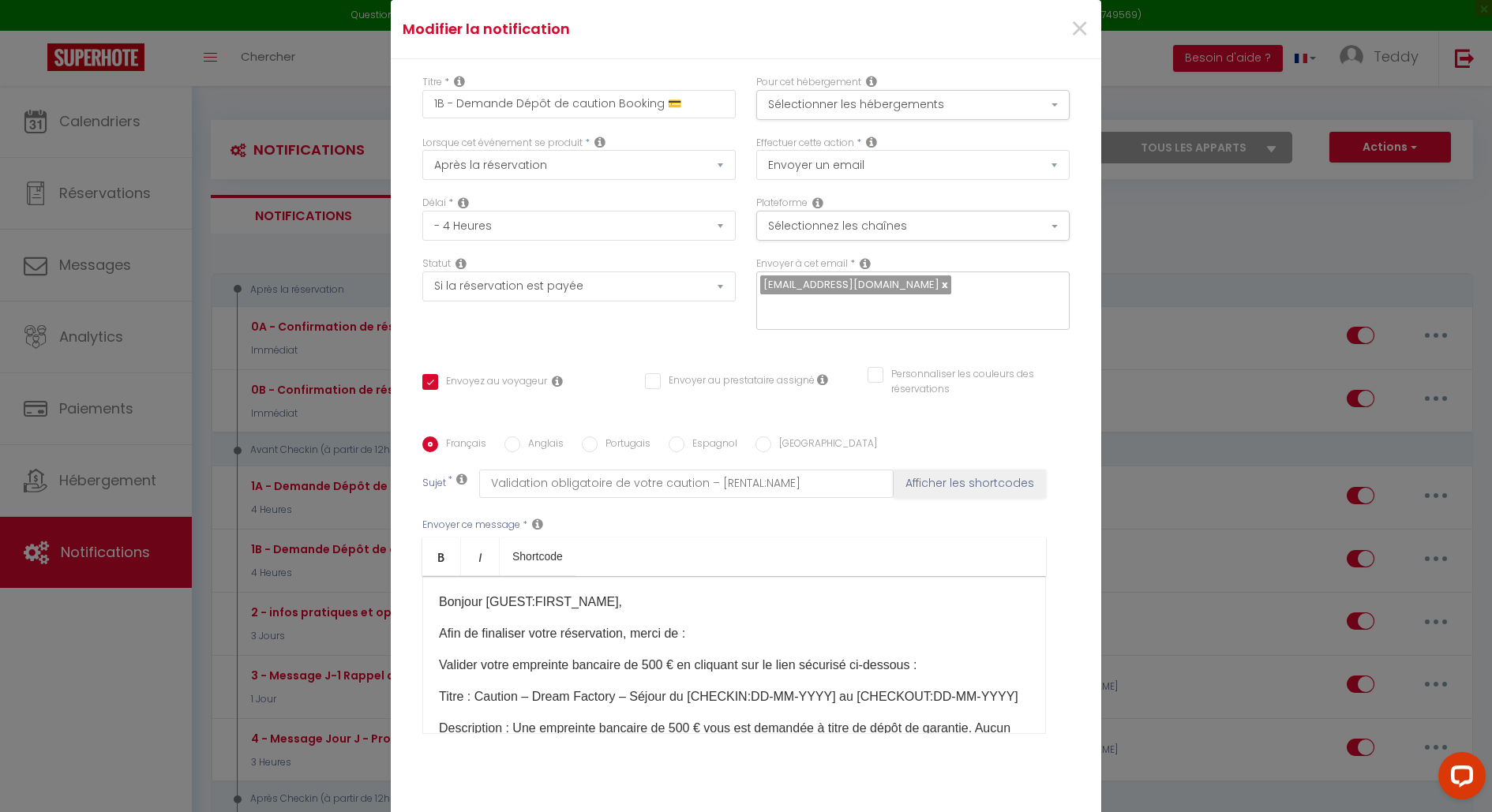
scroll to position [0, 0]
click at [1082, 22] on span "×" at bounding box center [1079, 29] width 19 height 48
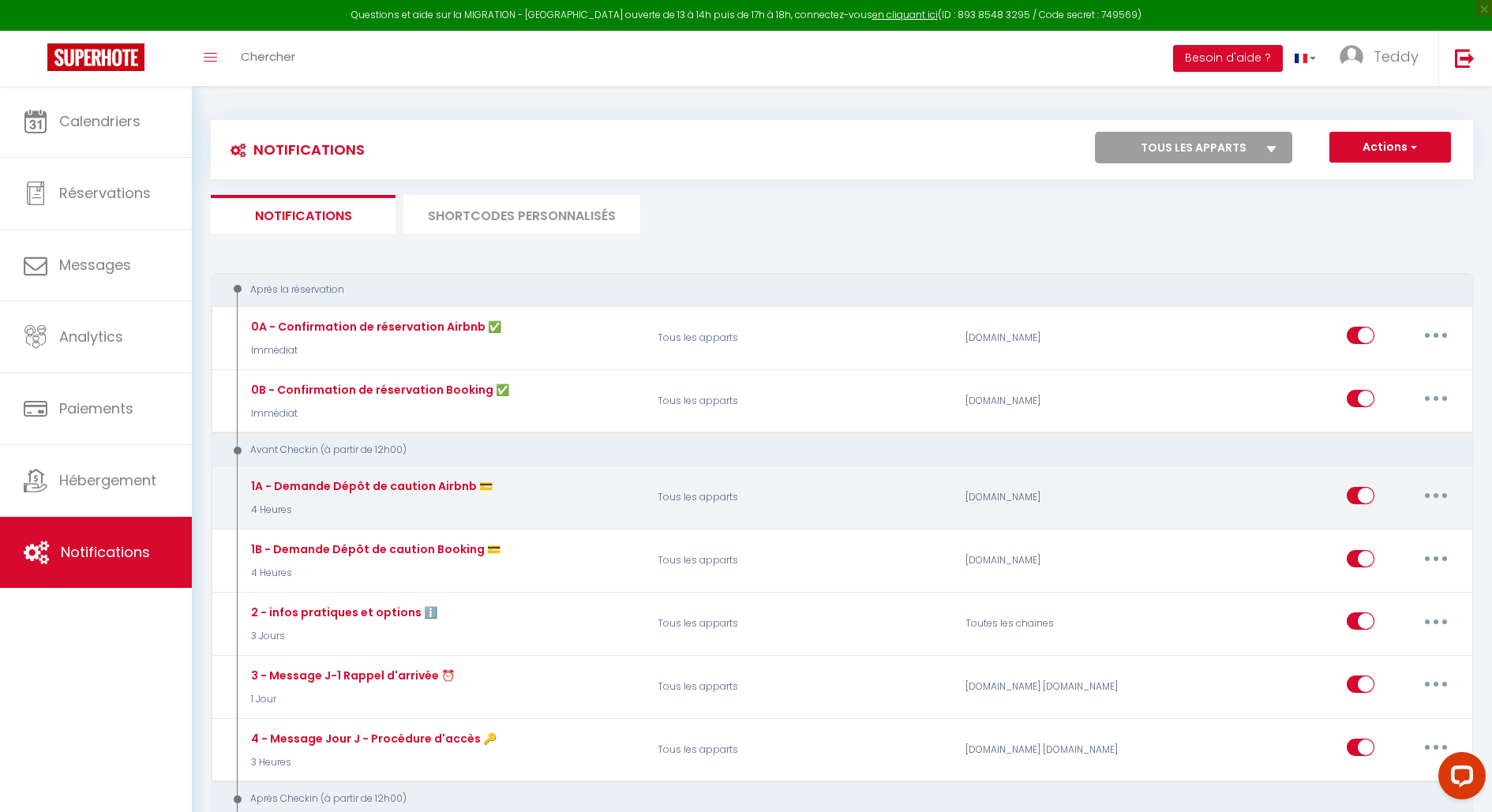
click at [1430, 491] on button "button" at bounding box center [1436, 495] width 45 height 25
click at [1383, 522] on link "Editer" at bounding box center [1395, 531] width 117 height 27
type input "1A - Demande Dépôt de caution Airbnb 💳"
checkbox input "true"
checkbox input "false"
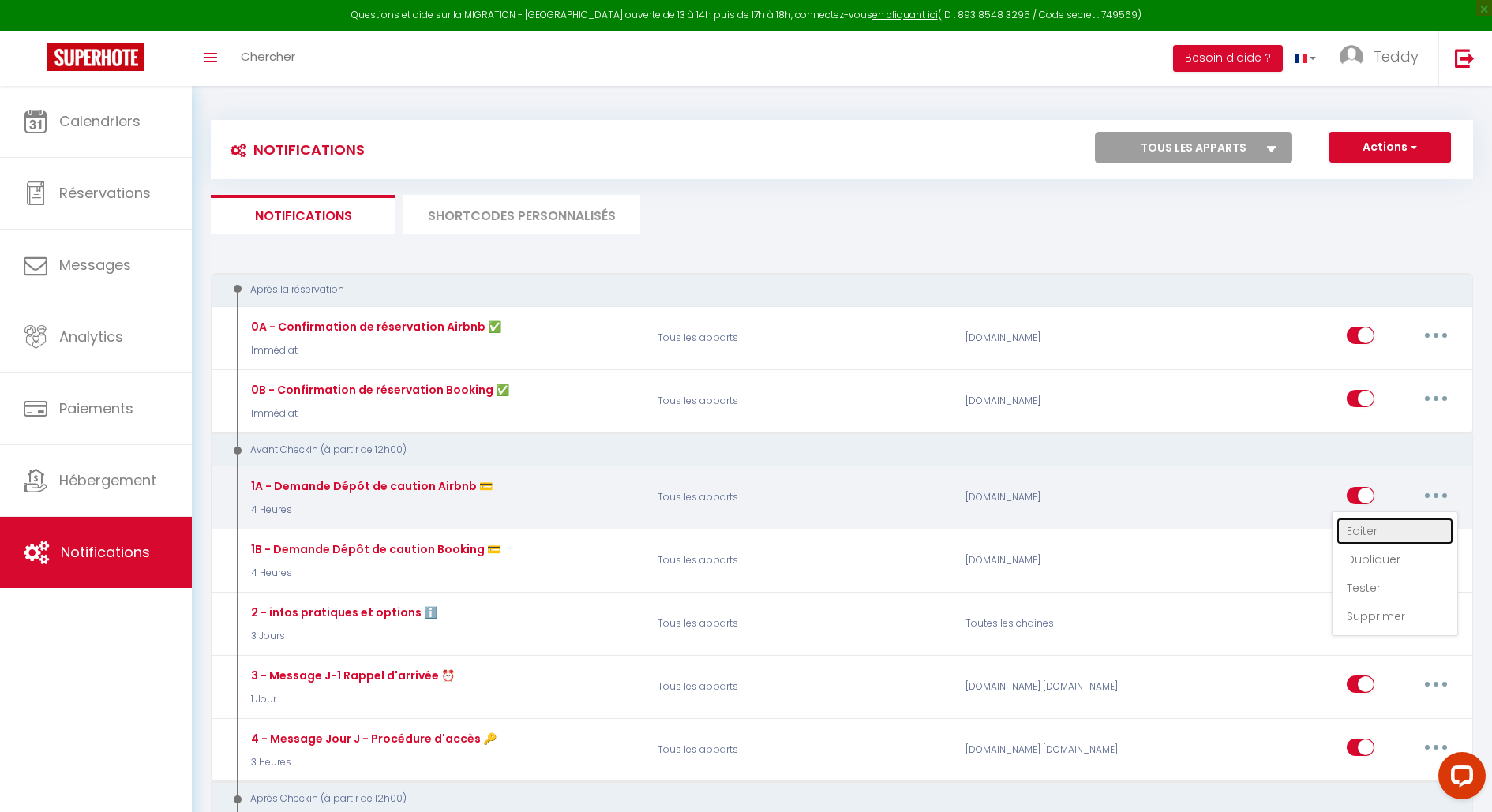
checkbox input "false"
type input "Validation obligatoire de votre caution – [RENTAL:NAME]"
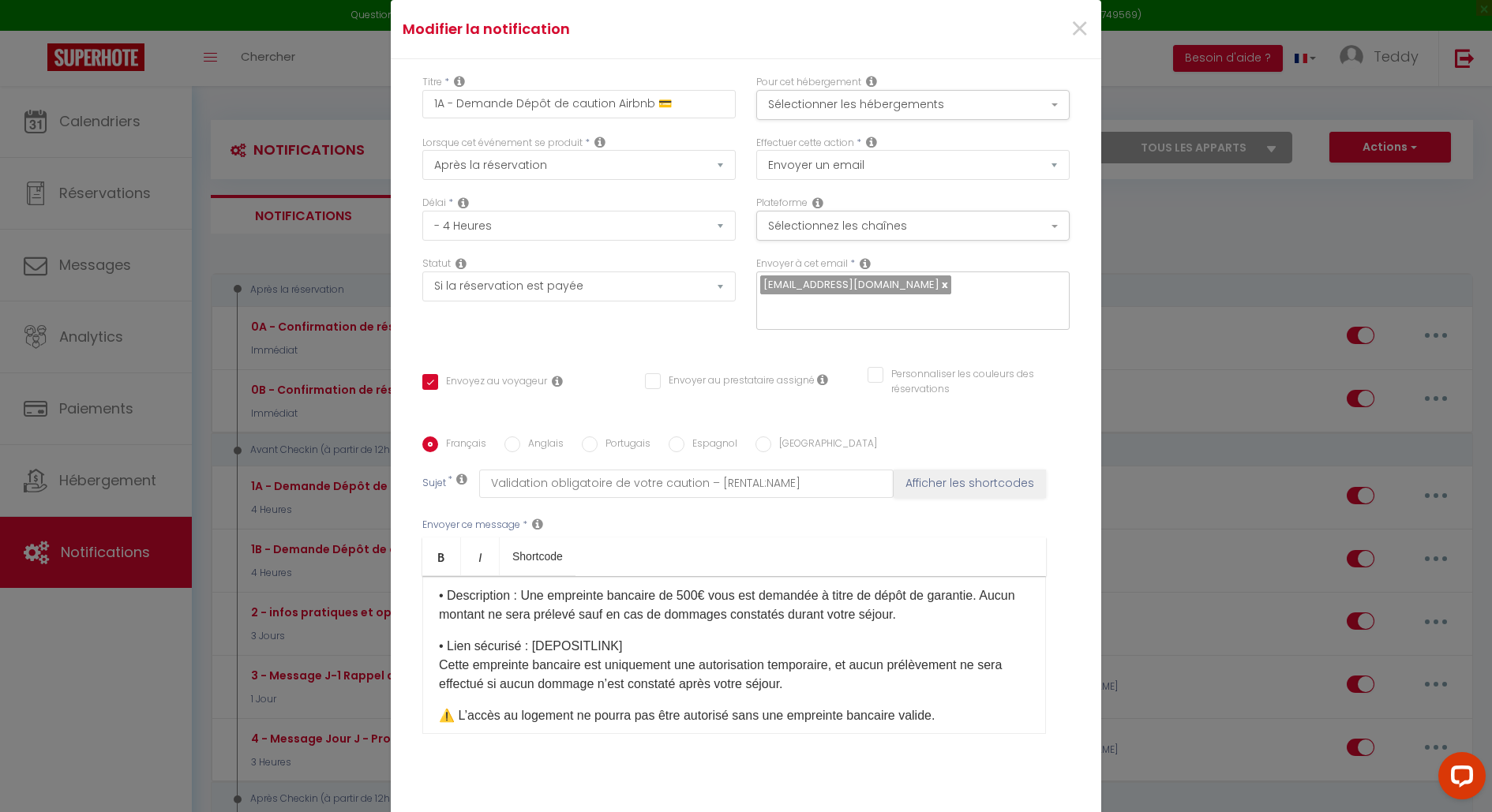
scroll to position [138, 0]
click at [1076, 31] on span "×" at bounding box center [1079, 29] width 19 height 48
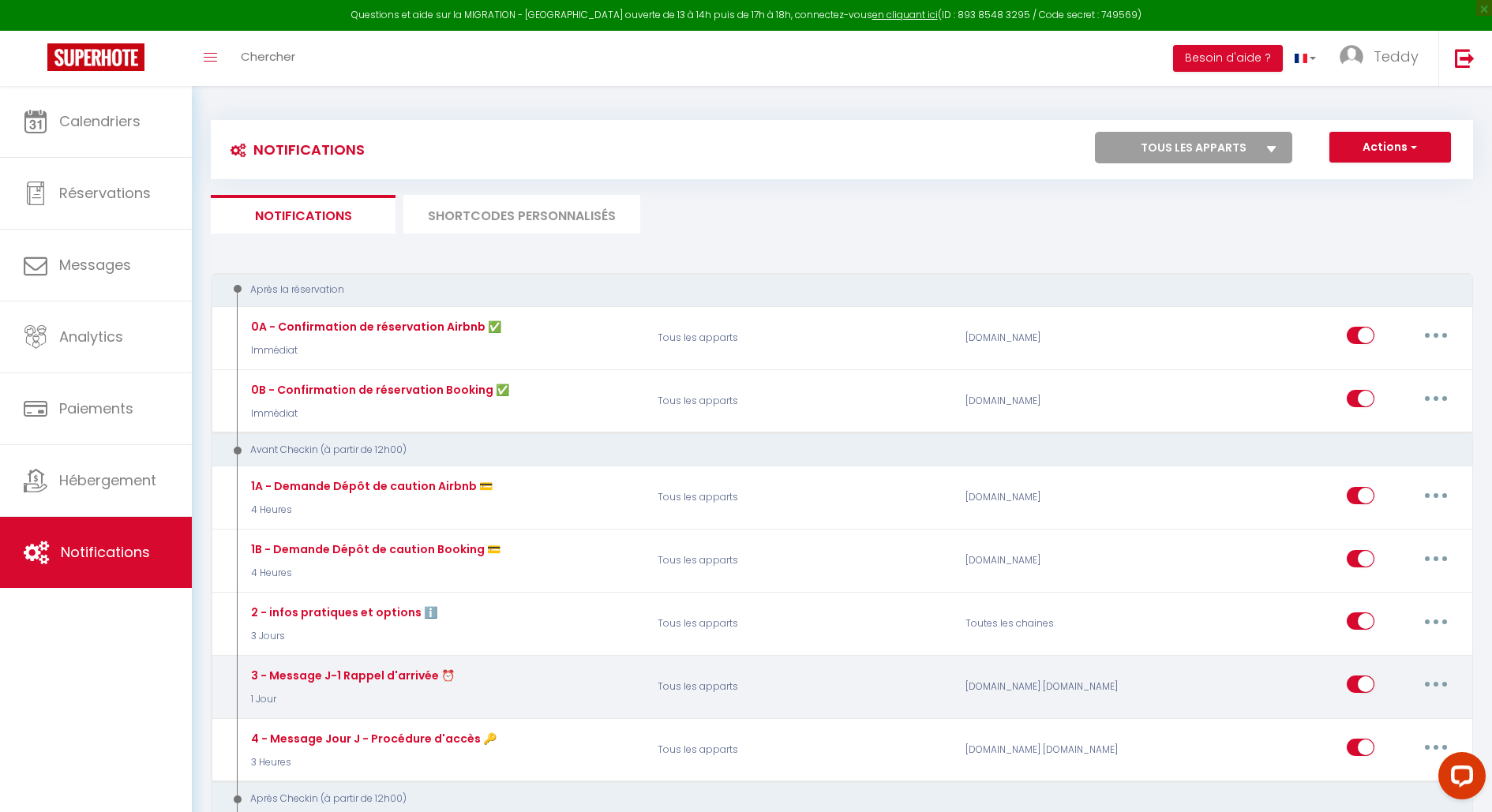
click at [1423, 682] on button "button" at bounding box center [1436, 685] width 45 height 25
click at [1398, 707] on link "Editer" at bounding box center [1395, 721] width 117 height 27
type input "3 - Message J-1 Rappel d'arrivée ⏰"
select select "1 Jour"
checkbox input "true"
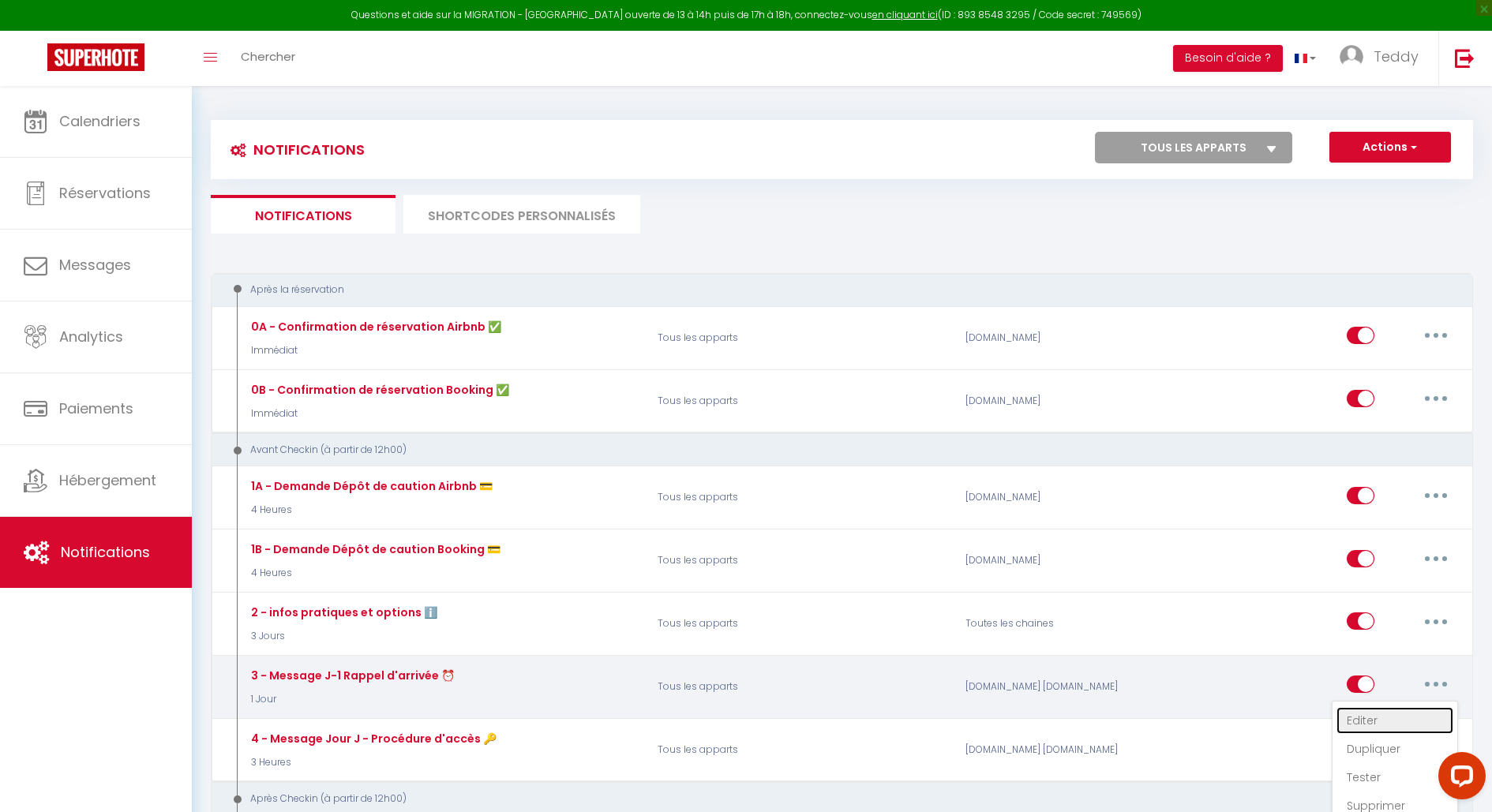
checkbox input "false"
type input "Votre Arrivée est prévue [DATE] !"
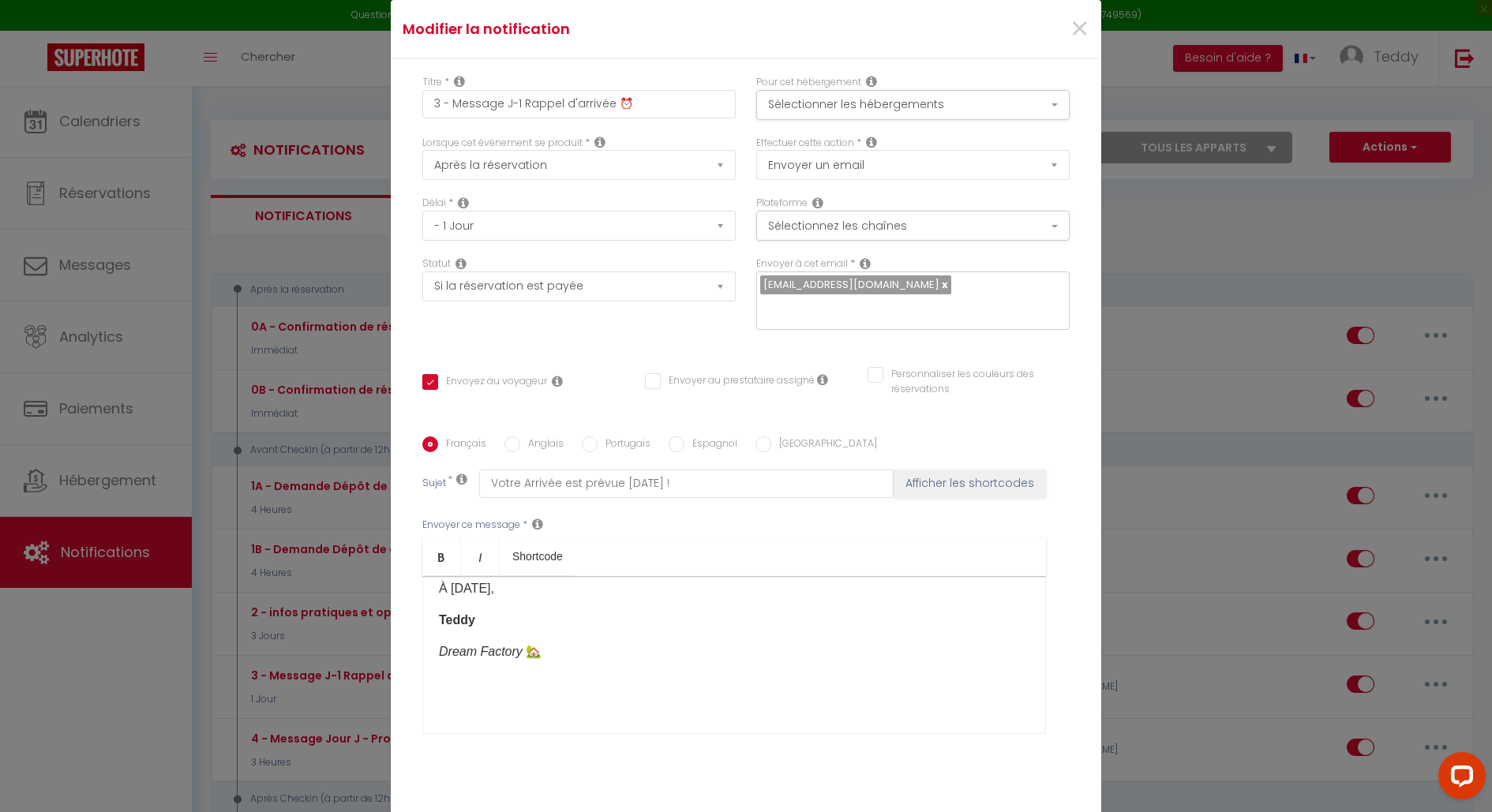
scroll to position [352, 0]
click at [452, 633] on p "Dream Factory 🏡" at bounding box center [734, 643] width 591 height 19
click at [1072, 22] on span "×" at bounding box center [1079, 29] width 19 height 48
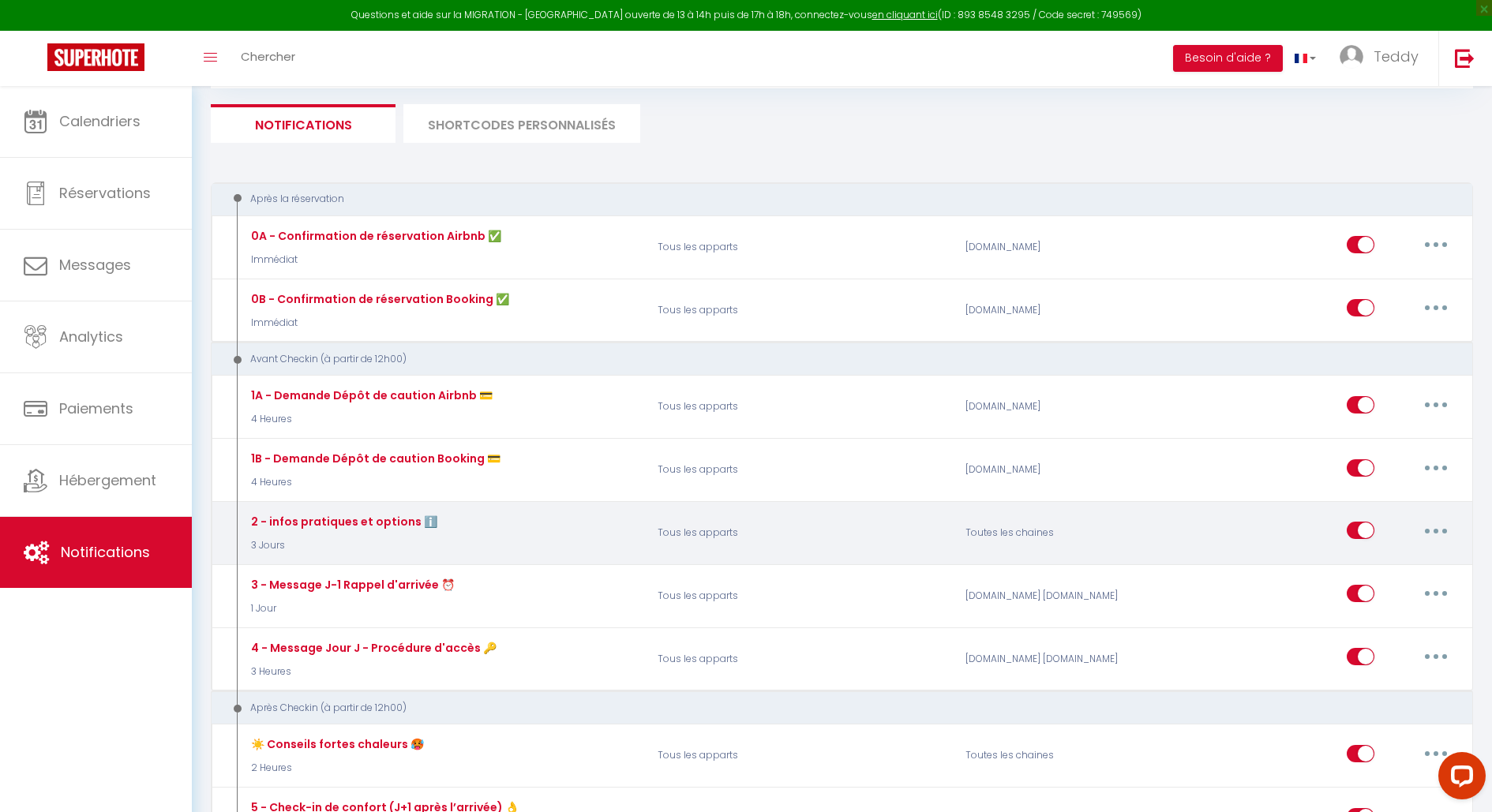
scroll to position [113, 0]
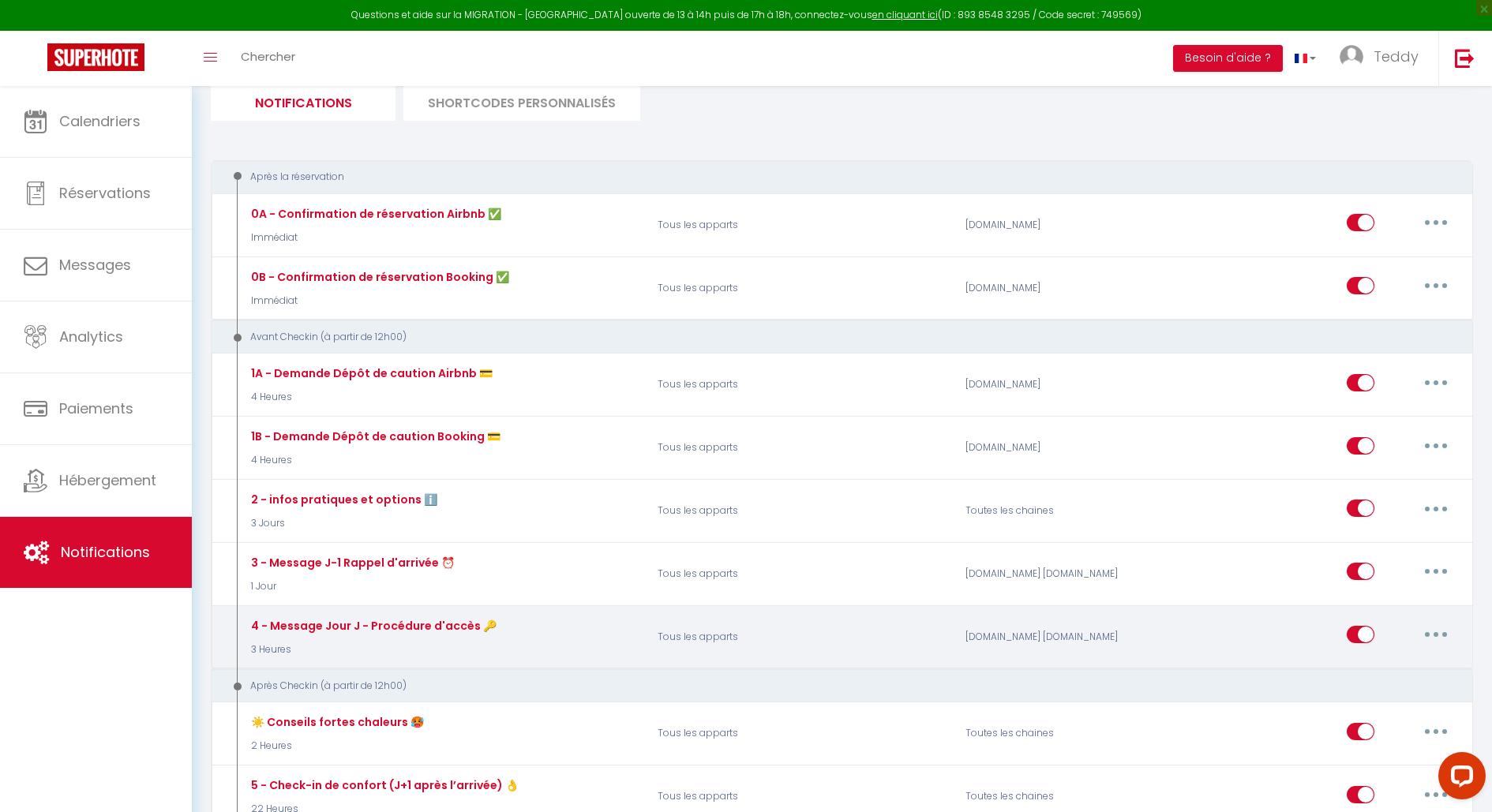
click at [1433, 631] on button "button" at bounding box center [1436, 634] width 45 height 25
click at [1386, 658] on link "Editer" at bounding box center [1395, 671] width 117 height 27
type input "4 - Message Jour J - Procédure d'accès 🔑"
select select "3 Heures"
select select "if_deposit_is_paid"
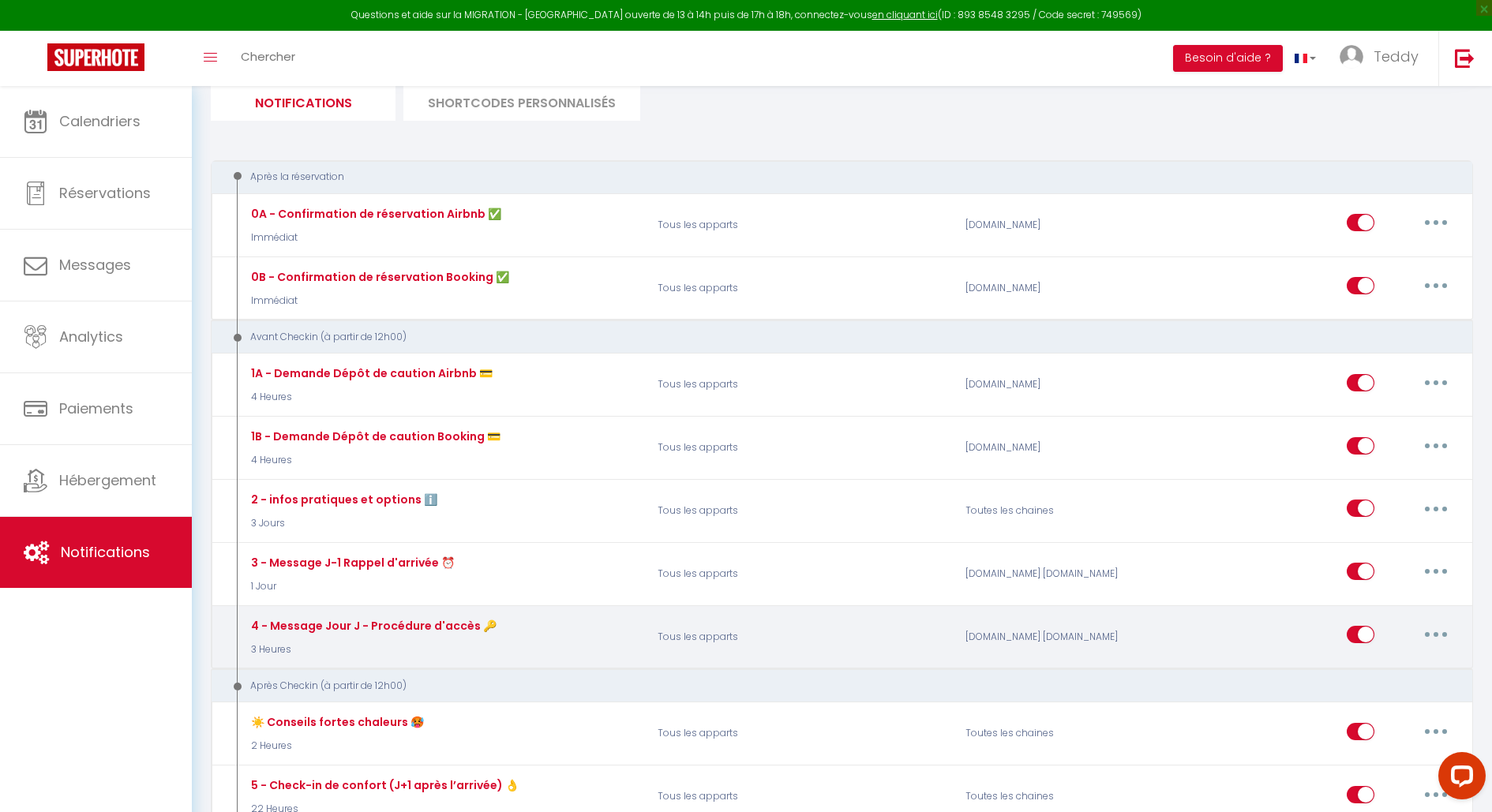
checkbox input "true"
checkbox input "false"
type input "Vos instructions d’arrivée – Dream Factory (accès + parking)"
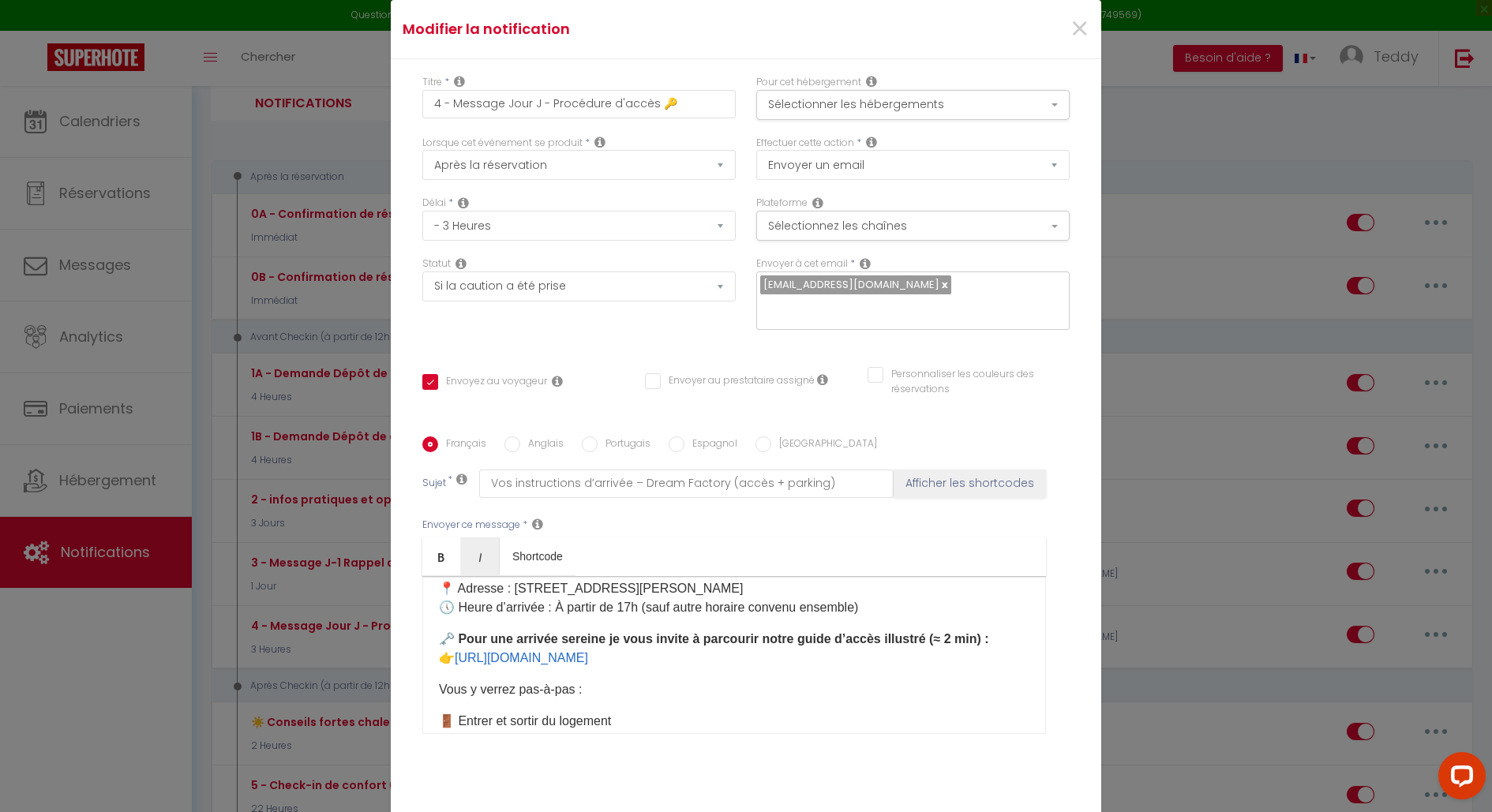
scroll to position [128, 0]
click at [1081, 18] on span "×" at bounding box center [1079, 29] width 19 height 48
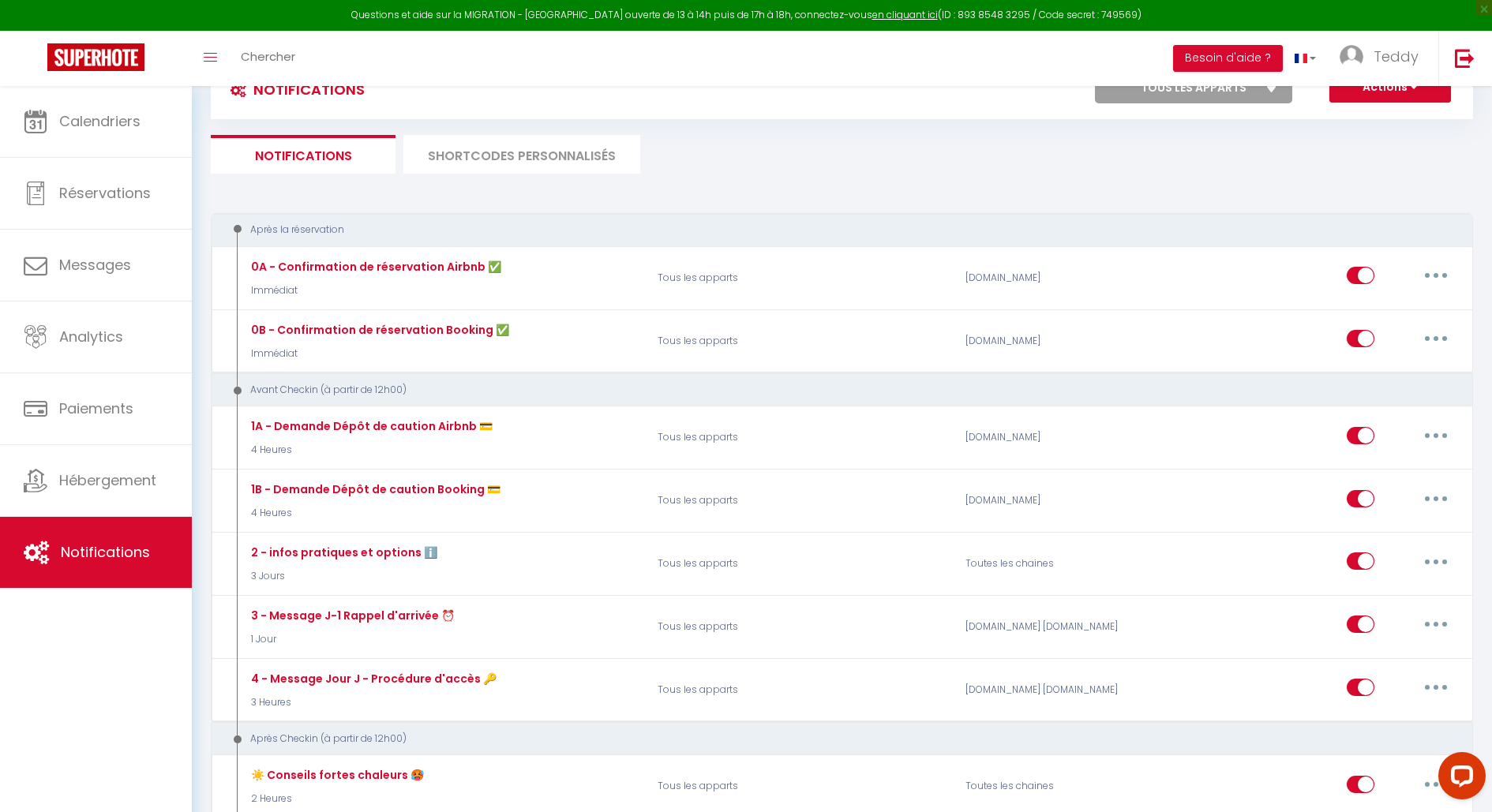
scroll to position [0, 0]
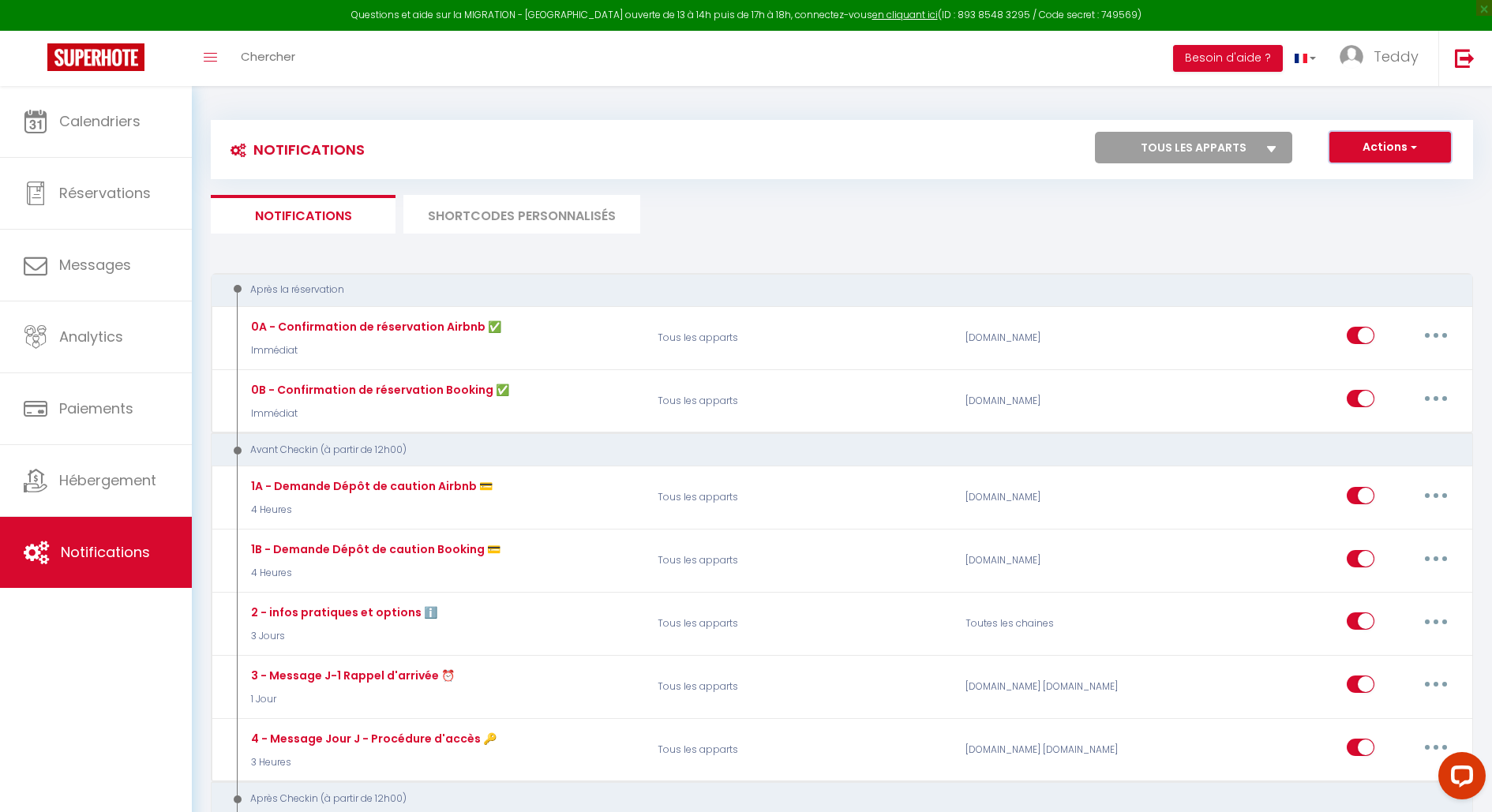
click at [1430, 140] on button "Actions" at bounding box center [1389, 148] width 121 height 32
click at [1426, 137] on button "Actions" at bounding box center [1389, 148] width 121 height 32
click at [1265, 150] on select "Tous les apparts Dream Factory · Loft Cozy & Cinéma Privé 6P, à 8 min de Disney…" at bounding box center [1193, 148] width 197 height 32
click at [76, 55] on img at bounding box center [96, 57] width 97 height 27
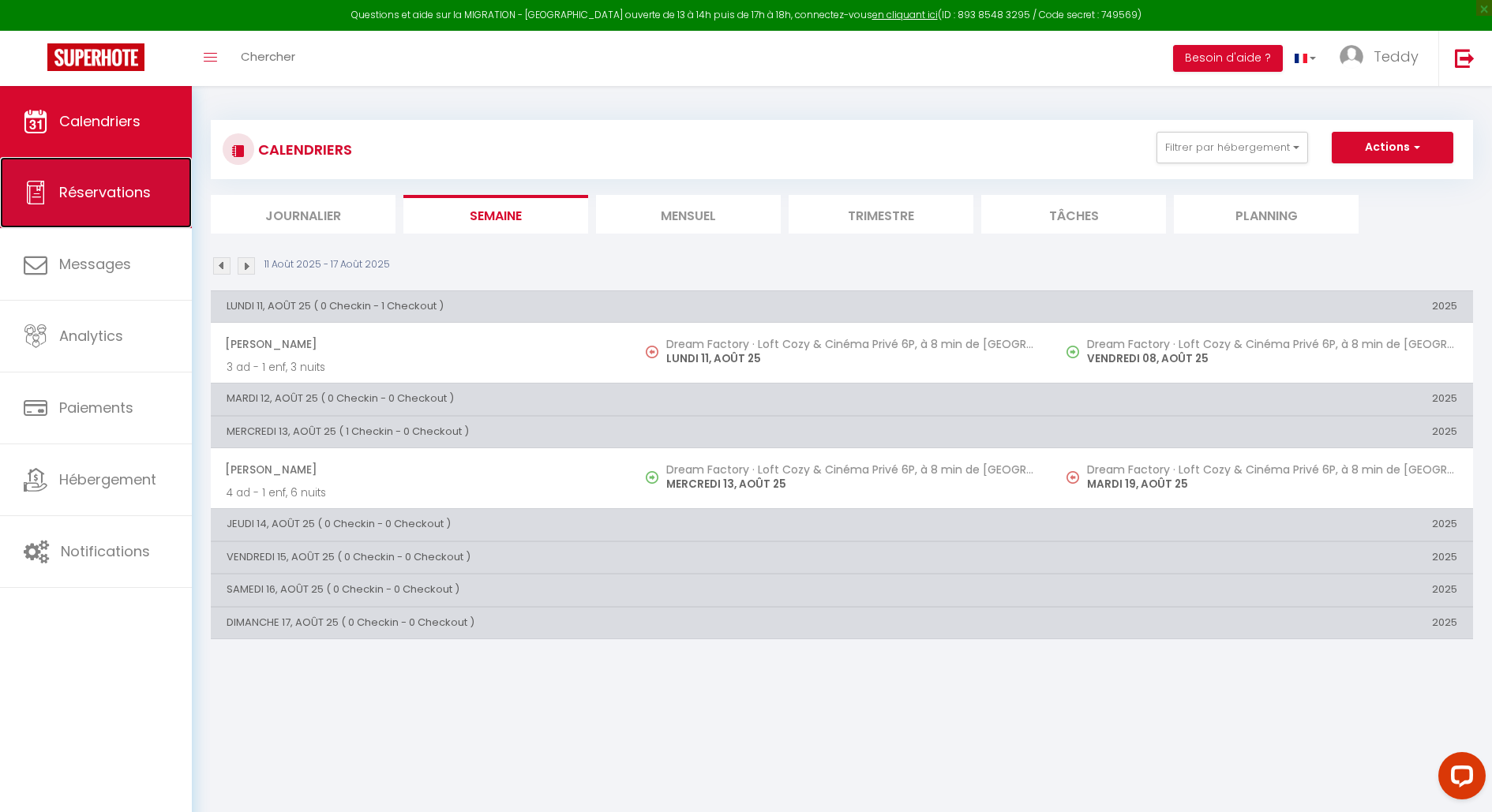
click at [97, 200] on span "Réservations" at bounding box center [105, 192] width 91 height 19
select select "not_cancelled"
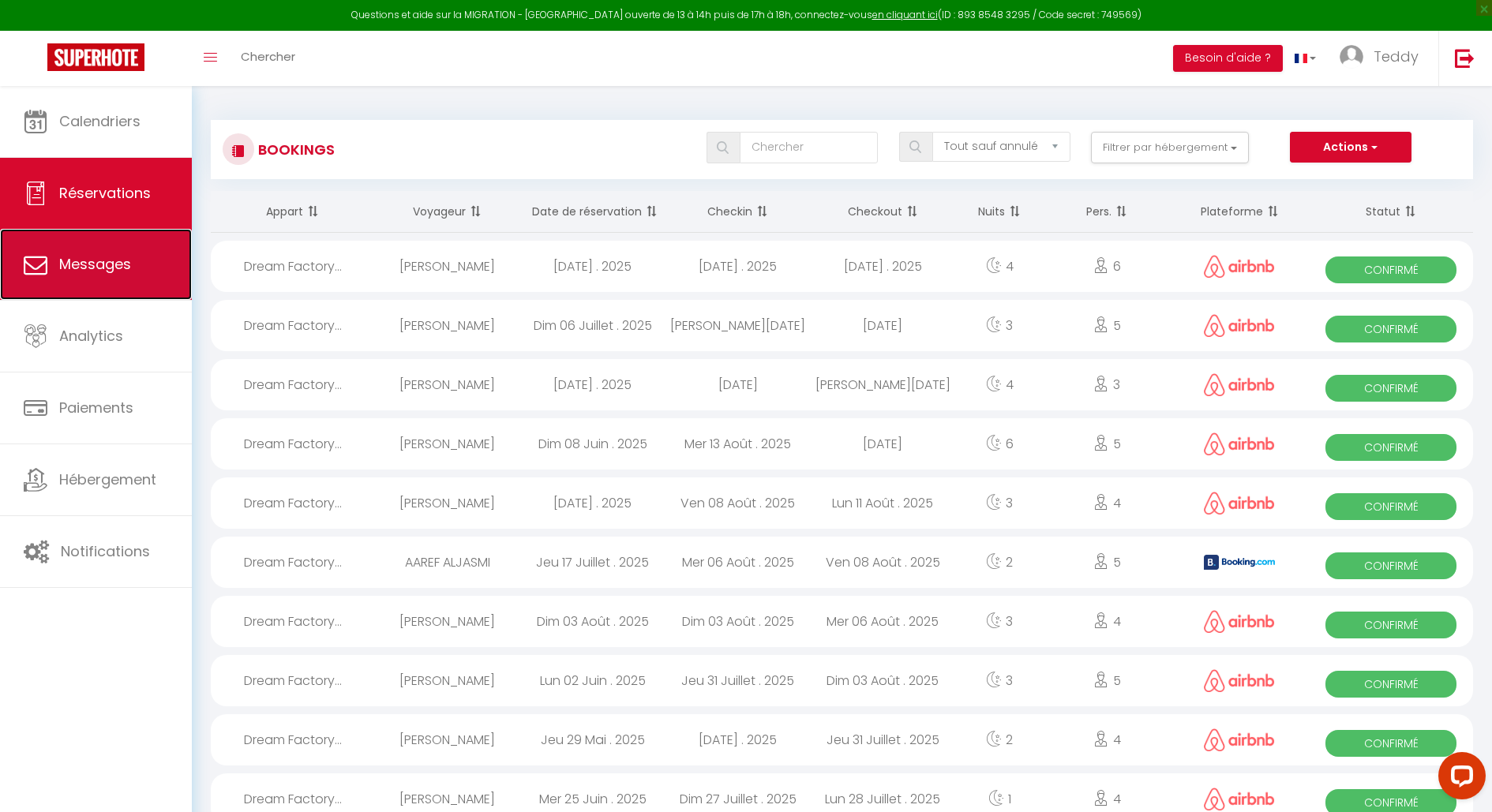
click at [72, 265] on span "Messages" at bounding box center [95, 264] width 72 height 19
select select "message"
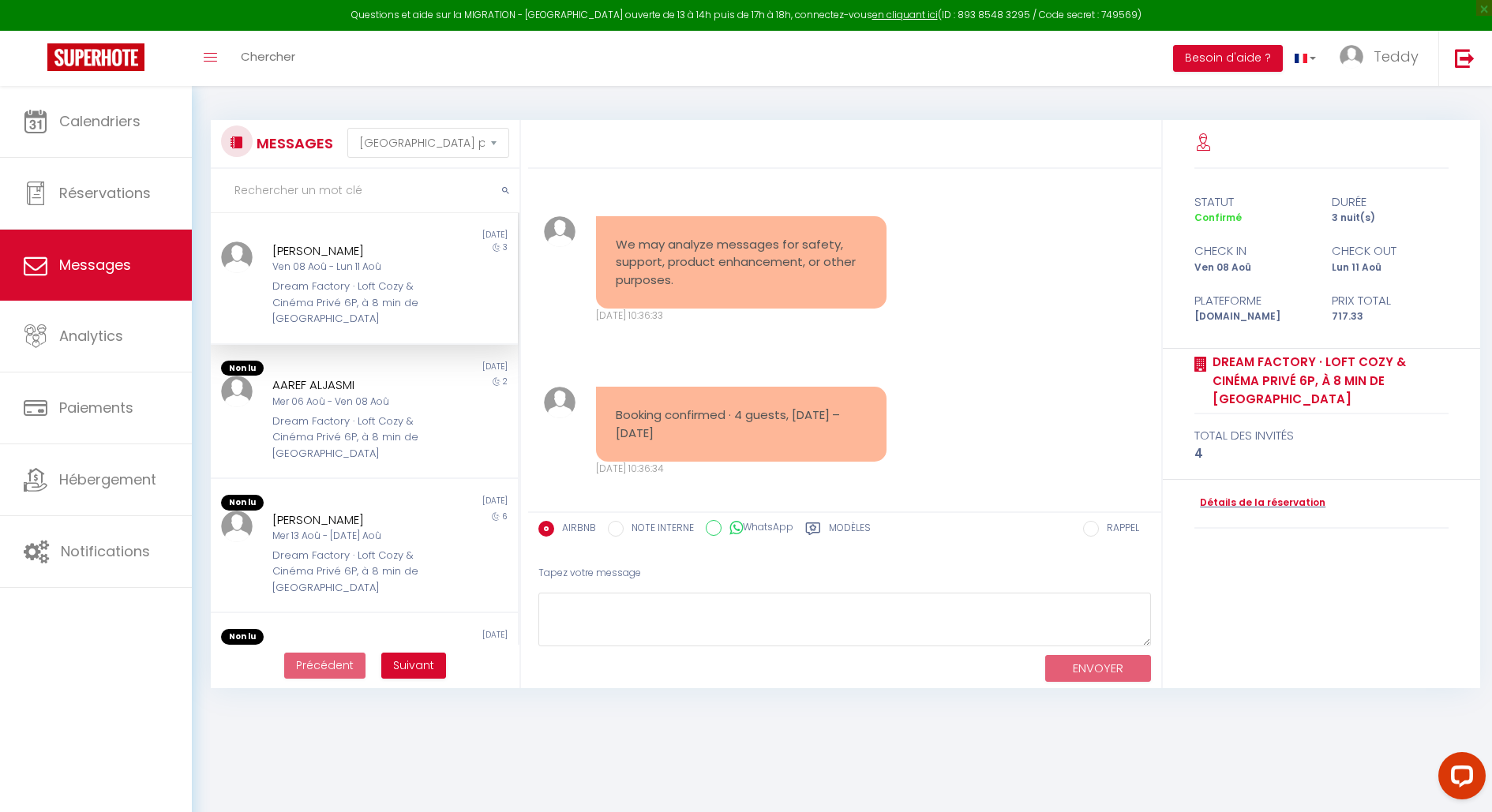
scroll to position [9860, 0]
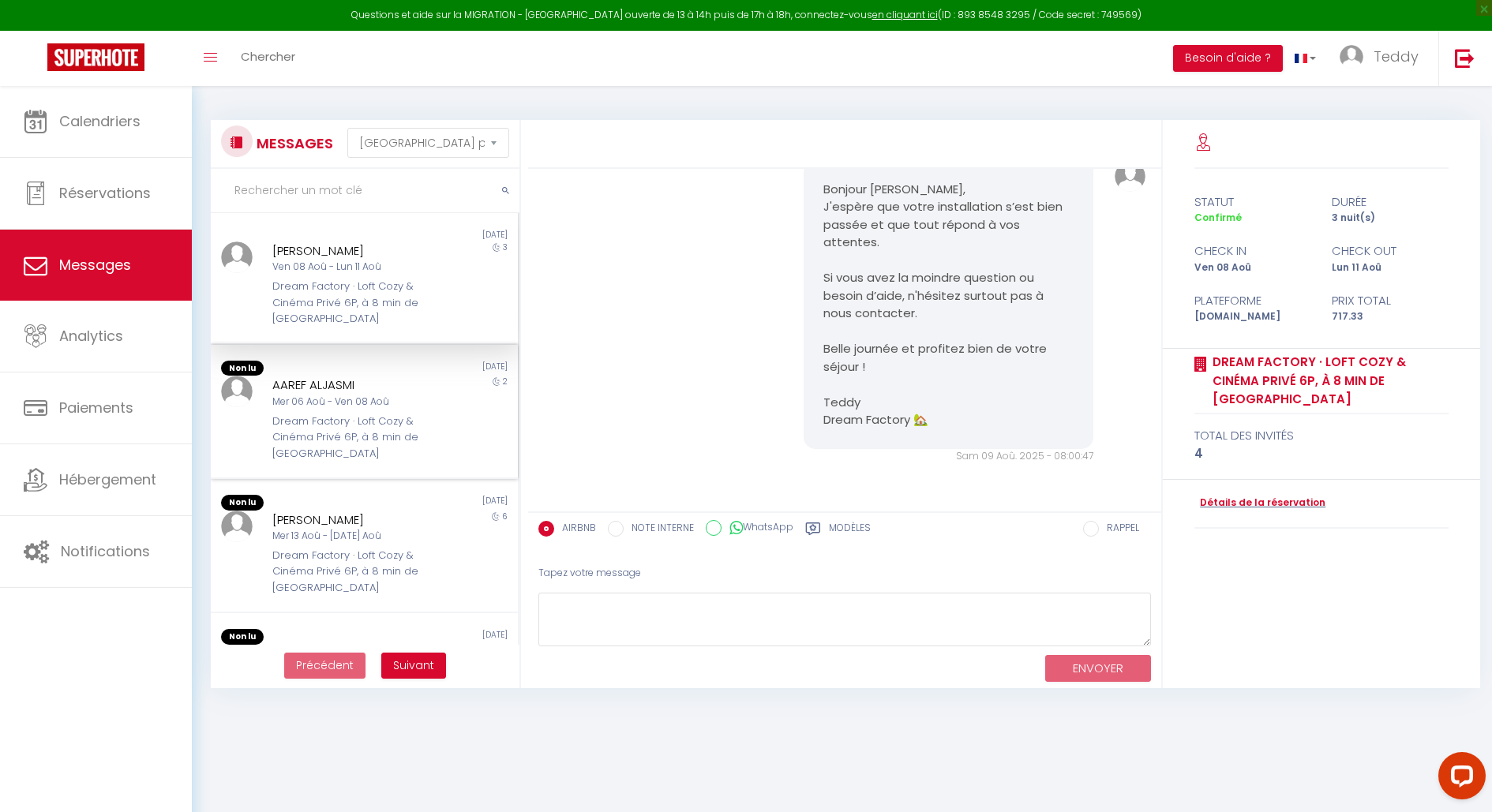
click at [319, 403] on div "Mer 06 Aoû - Ven 08 Aoû" at bounding box center [351, 401] width 158 height 15
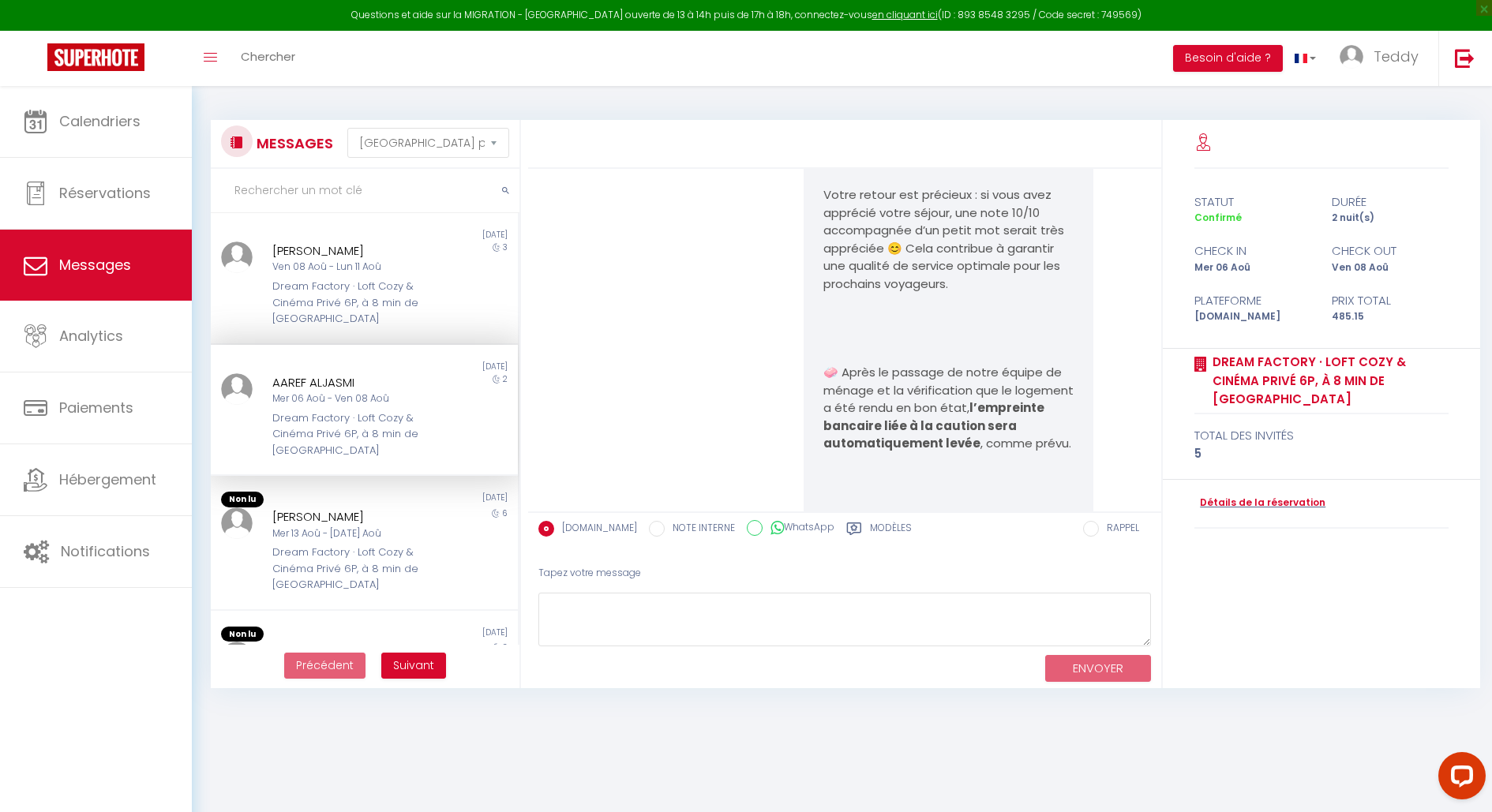
scroll to position [26425, 0]
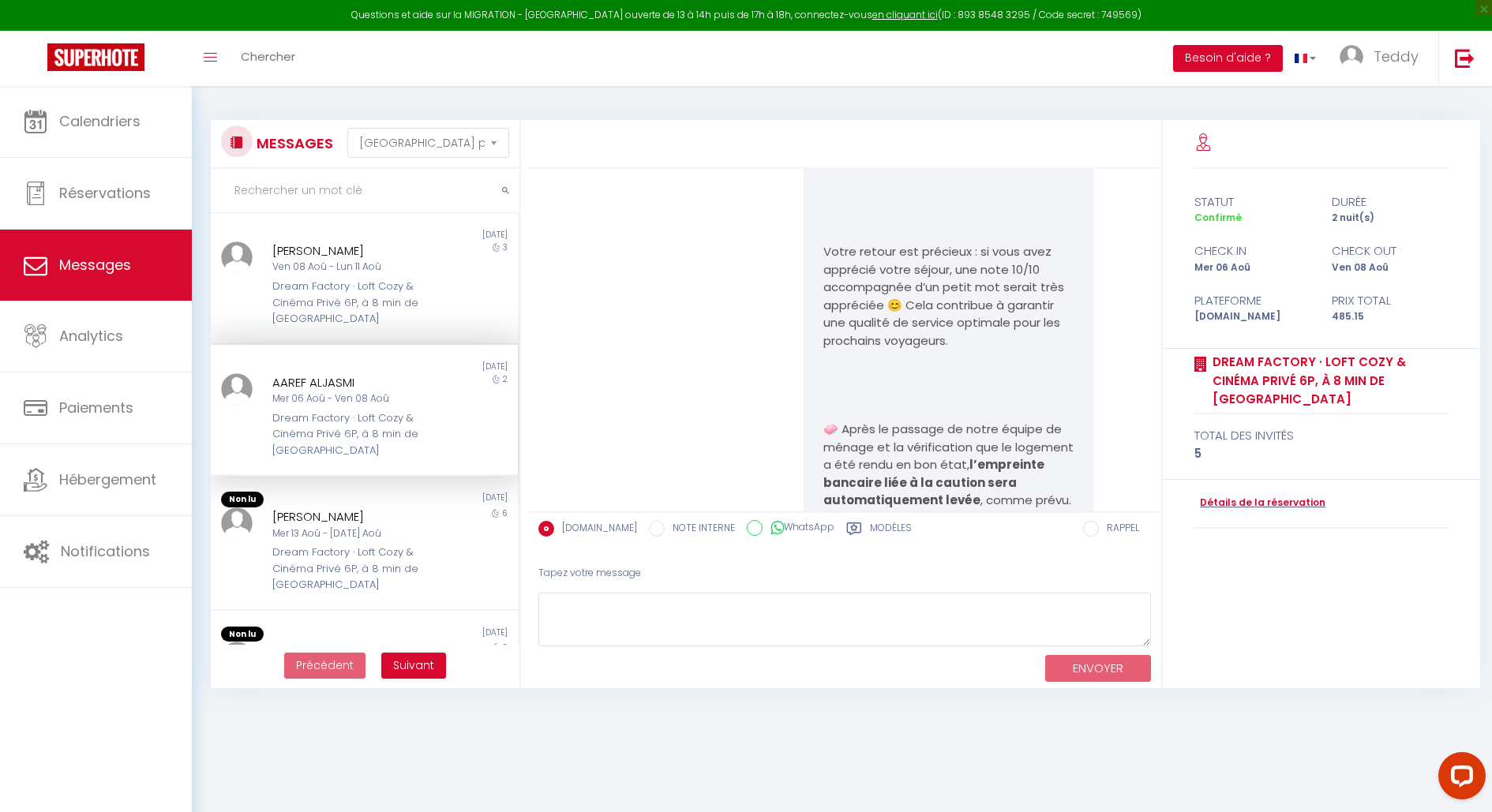
click at [1226, 45] on button "Besoin d'aide ?" at bounding box center [1228, 58] width 110 height 27
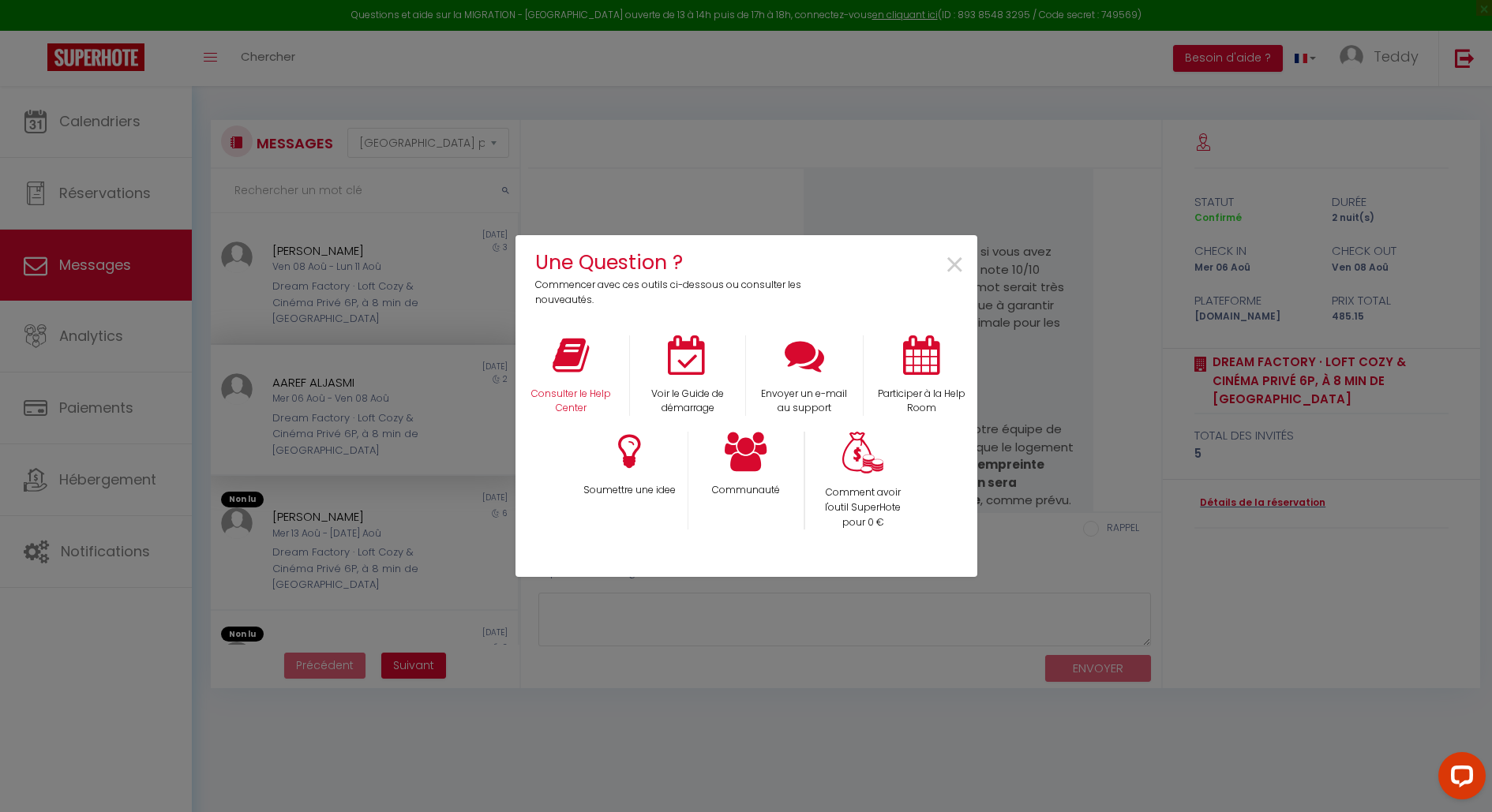
click at [589, 360] on div "Consulter le Help Center" at bounding box center [570, 376] width 117 height 82
click at [581, 360] on icon at bounding box center [570, 355] width 36 height 40
